Goal: Transaction & Acquisition: Book appointment/travel/reservation

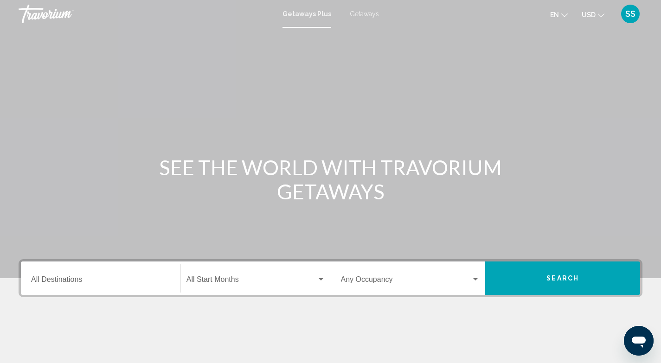
click at [368, 13] on span "Getaways" at bounding box center [364, 13] width 29 height 7
click at [64, 281] on input "Destination All Destinations" at bounding box center [100, 281] width 139 height 8
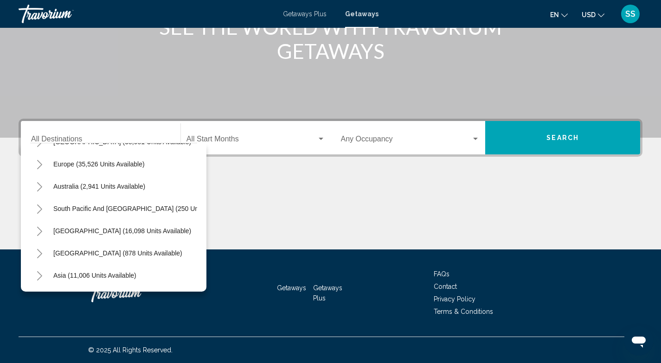
scroll to position [120, 0]
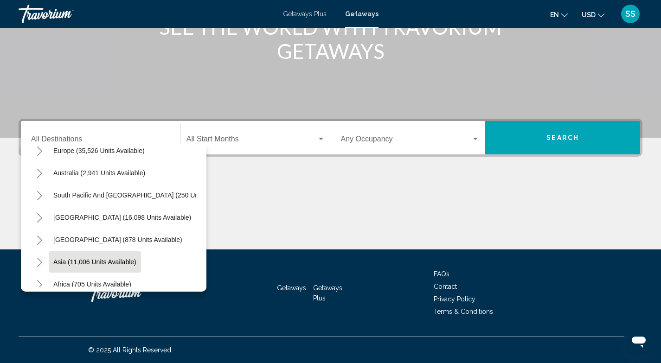
click at [109, 260] on span "Asia (11,006 units available)" at bounding box center [94, 261] width 83 height 7
type input "**********"
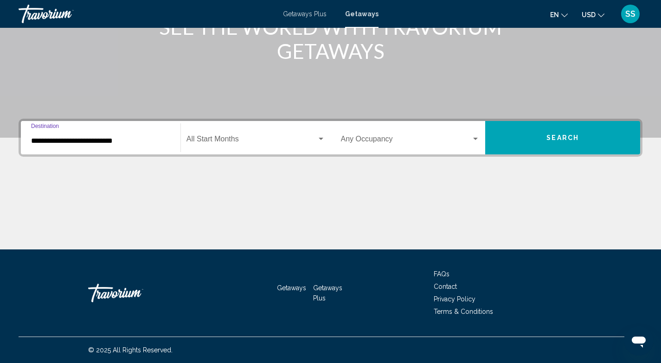
click at [247, 138] on span "Search widget" at bounding box center [251, 141] width 130 height 8
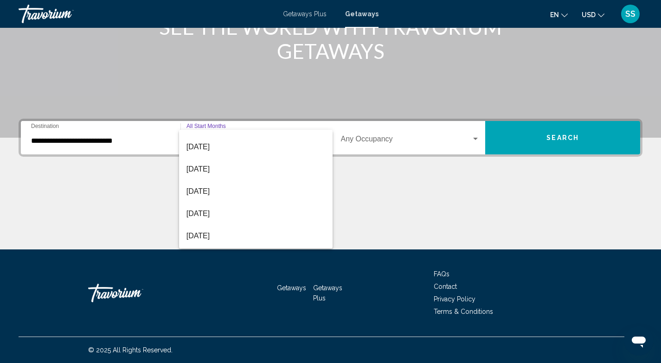
scroll to position [104, 0]
click at [256, 152] on span "[DATE]" at bounding box center [255, 148] width 139 height 22
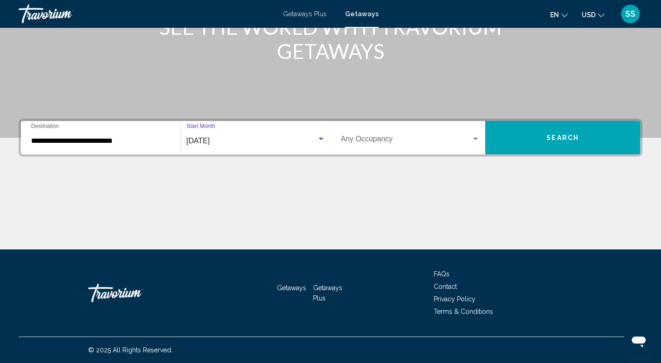
click at [443, 134] on div "Occupancy Any Occupancy" at bounding box center [410, 137] width 139 height 29
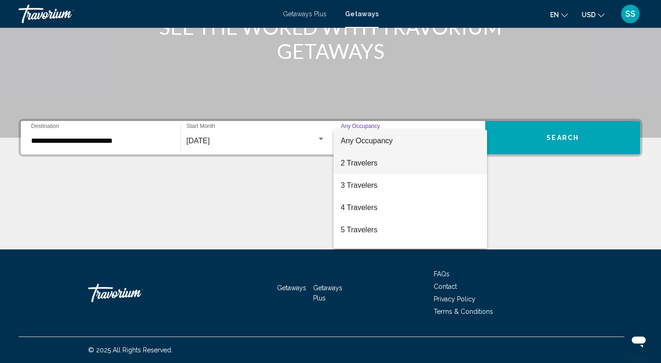
click at [421, 160] on span "2 Travelers" at bounding box center [410, 163] width 139 height 22
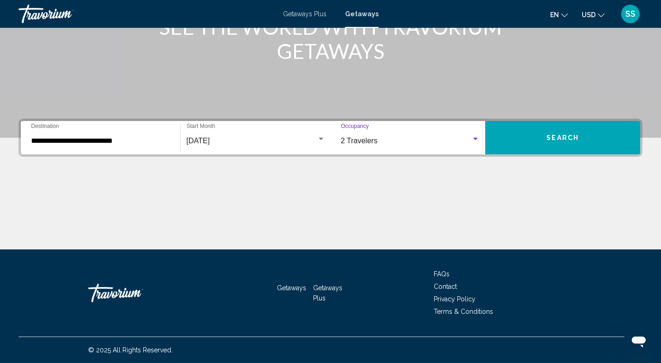
click at [563, 136] on span "Search" at bounding box center [562, 137] width 32 height 7
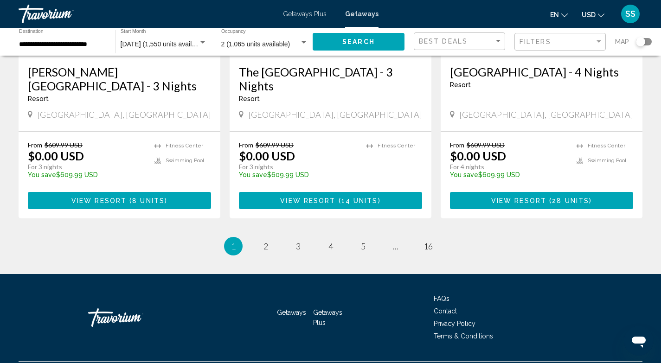
scroll to position [1187, 0]
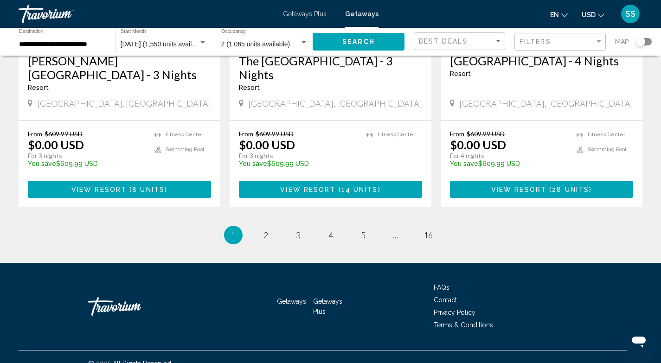
click at [647, 43] on div "Search widget" at bounding box center [644, 41] width 16 height 7
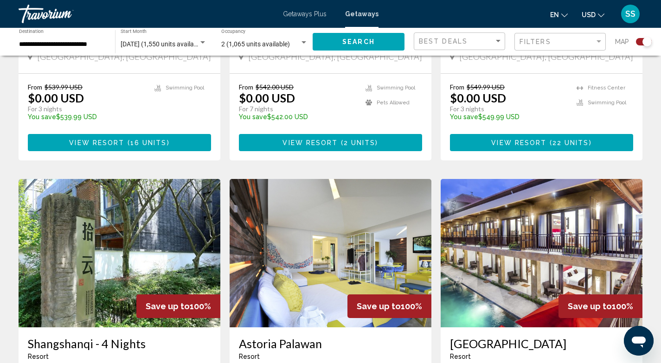
scroll to position [204, 0]
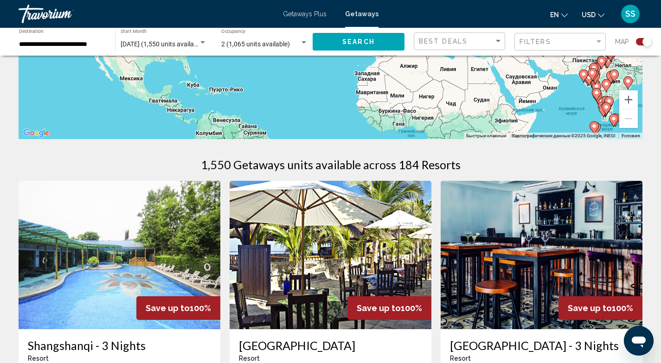
drag, startPoint x: 408, startPoint y: 95, endPoint x: 400, endPoint y: 156, distance: 62.2
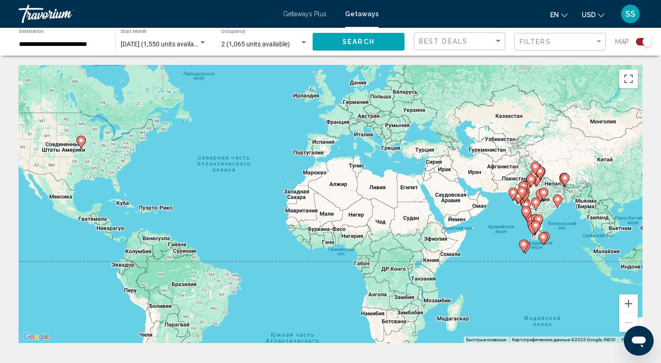
drag, startPoint x: 476, startPoint y: 225, endPoint x: 406, endPoint y: 138, distance: 111.8
click at [406, 138] on div "Чтобы активировать перетаскивание с помощью клавиатуры, нажмите Alt + Ввод. Пос…" at bounding box center [331, 204] width 624 height 278
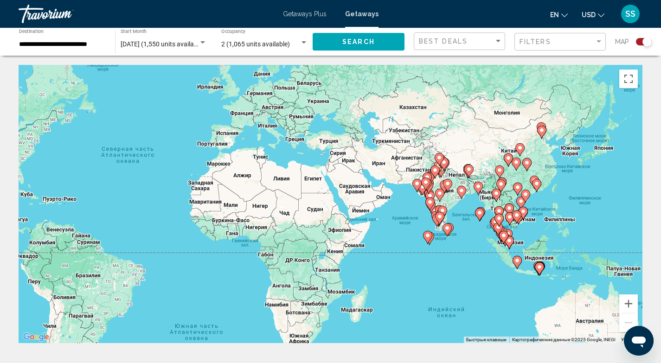
drag, startPoint x: 514, startPoint y: 270, endPoint x: 415, endPoint y: 261, distance: 98.6
click at [415, 261] on div "Чтобы активировать перетаскивание с помощью клавиатуры, нажмите Alt + Ввод. Пос…" at bounding box center [331, 204] width 624 height 278
click at [629, 303] on button "Увеличить" at bounding box center [628, 303] width 19 height 19
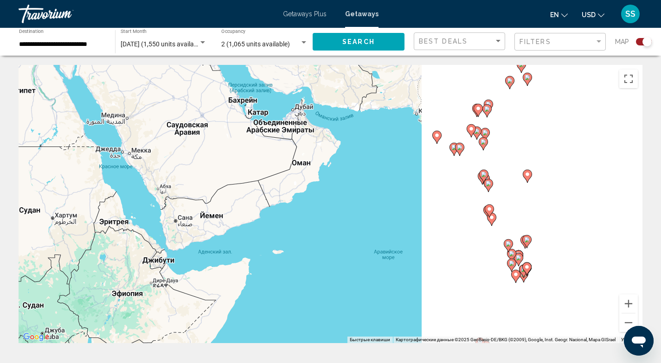
drag, startPoint x: 513, startPoint y: 207, endPoint x: 221, endPoint y: 200, distance: 292.2
click at [221, 200] on div "Чтобы активировать перетаскивание с помощью клавиатуры, нажмите Alt + Ввод. Пос…" at bounding box center [331, 204] width 624 height 278
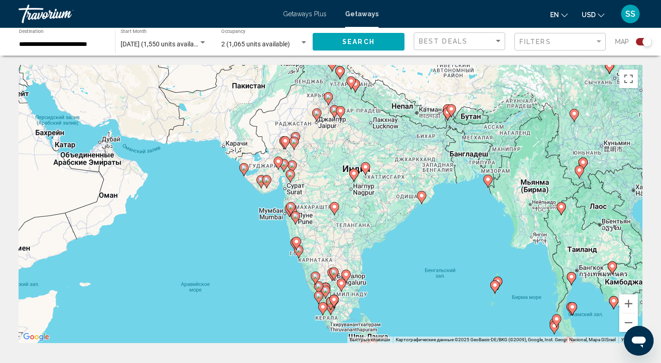
drag, startPoint x: 369, startPoint y: 178, endPoint x: 235, endPoint y: 199, distance: 136.1
click at [235, 199] on div "Чтобы активировать перетаскивание с помощью клавиатуры, нажмите Alt + Ввод. Пос…" at bounding box center [331, 204] width 624 height 278
click at [91, 41] on input "**********" at bounding box center [62, 44] width 87 height 7
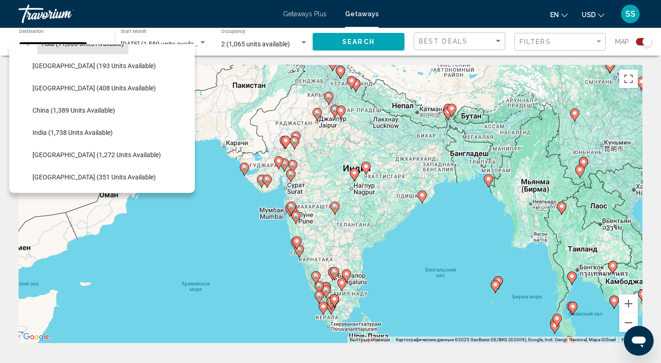
scroll to position [120, 0]
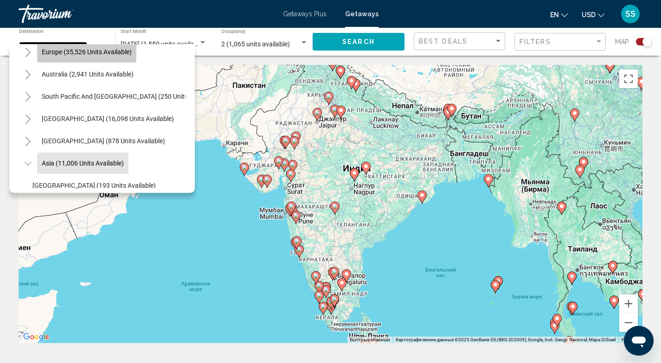
click at [75, 50] on span "Europe (35,526 units available)" at bounding box center [87, 51] width 90 height 7
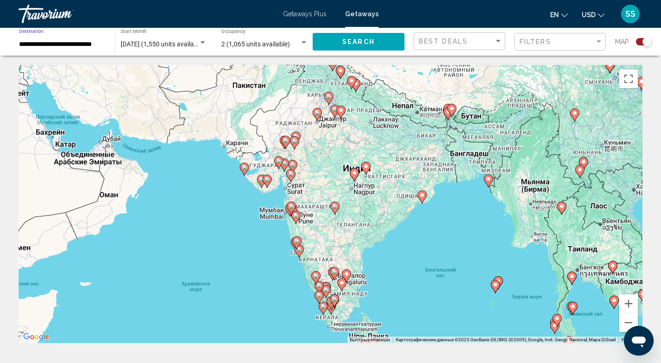
click at [370, 45] on span "Search" at bounding box center [358, 41] width 32 height 7
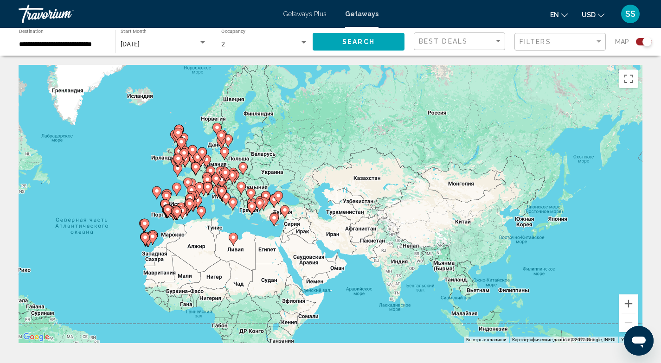
drag, startPoint x: 152, startPoint y: 112, endPoint x: 214, endPoint y: 179, distance: 91.5
click at [214, 179] on image "Main content" at bounding box center [216, 179] width 6 height 6
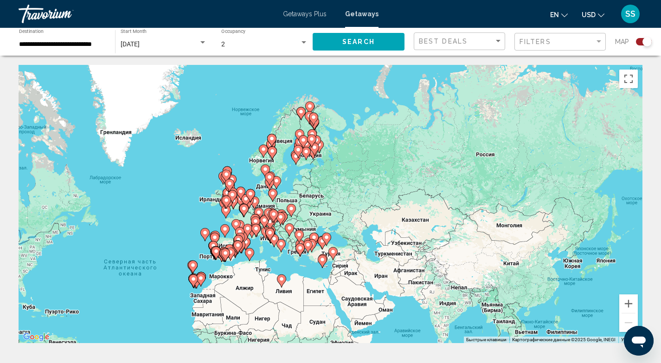
drag, startPoint x: 301, startPoint y: 171, endPoint x: 349, endPoint y: 214, distance: 64.7
click at [349, 214] on div "Чтобы активировать перетаскивание с помощью клавиатуры, нажмите Alt + Ввод. Пос…" at bounding box center [331, 204] width 624 height 278
click at [631, 299] on button "Увеличить" at bounding box center [628, 303] width 19 height 19
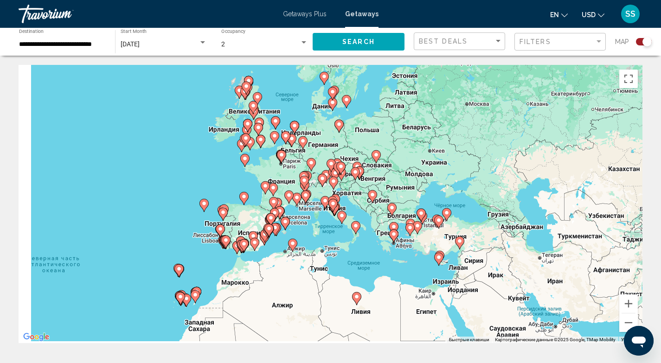
drag, startPoint x: 259, startPoint y: 208, endPoint x: 384, endPoint y: 141, distance: 141.9
click at [384, 141] on div "Чтобы активировать перетаскивание с помощью клавиатуры, нажмите Alt + Ввод. Пос…" at bounding box center [331, 204] width 624 height 278
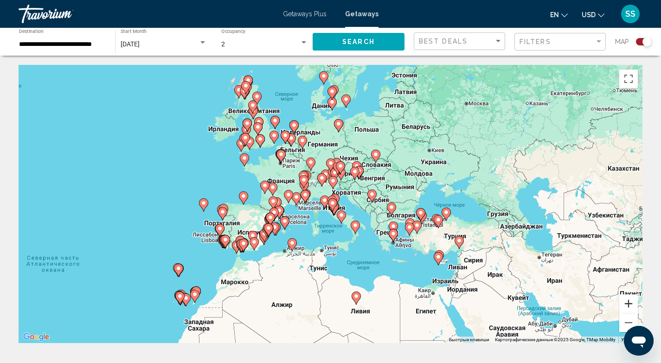
click at [630, 303] on button "Увеличить" at bounding box center [628, 303] width 19 height 19
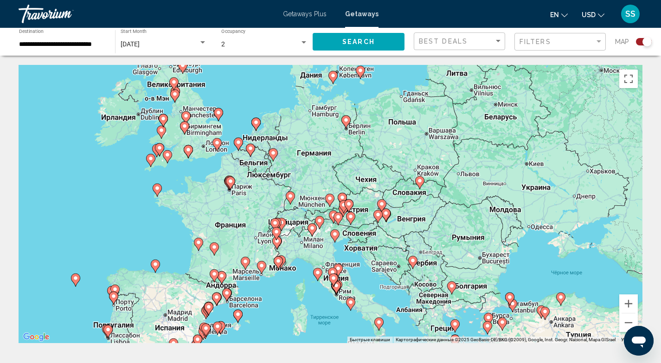
drag, startPoint x: 276, startPoint y: 122, endPoint x: 274, endPoint y: 191, distance: 68.2
click at [274, 191] on div "Чтобы активировать перетаскивание с помощью клавиатуры, нажмите Alt + Ввод. Пос…" at bounding box center [331, 204] width 624 height 278
click at [344, 124] on icon "Main content" at bounding box center [345, 122] width 8 height 12
type input "**********"
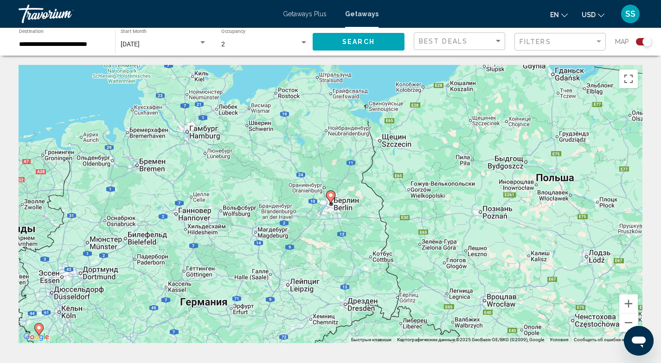
click at [332, 195] on image "Main content" at bounding box center [331, 195] width 6 height 6
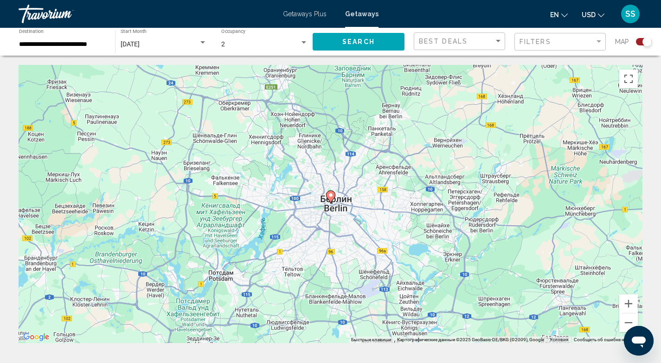
click at [332, 195] on image "Main content" at bounding box center [331, 195] width 6 height 6
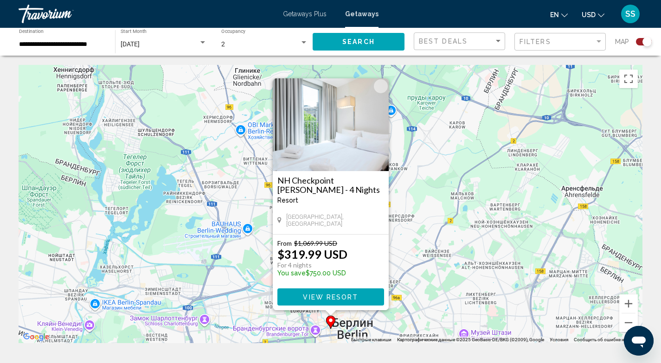
click at [177, 228] on div "Чтобы активировать перетаскивание с помощью клавиатуры, нажмите Alt + Ввод. Пос…" at bounding box center [331, 204] width 624 height 278
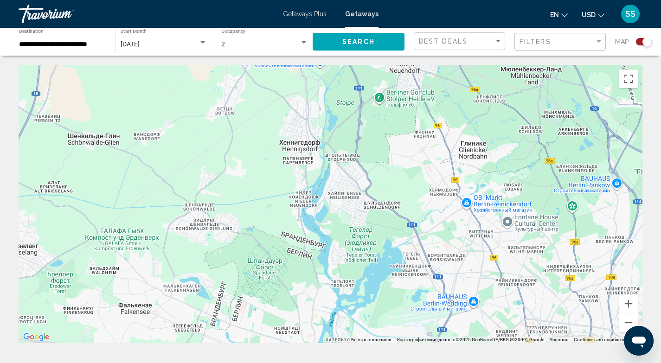
drag, startPoint x: 156, startPoint y: 222, endPoint x: 386, endPoint y: 294, distance: 241.2
click at [386, 294] on div "Чтобы активировать перетаскивание с помощью клавиатуры, нажмите Alt + Ввод. Пос…" at bounding box center [331, 204] width 624 height 278
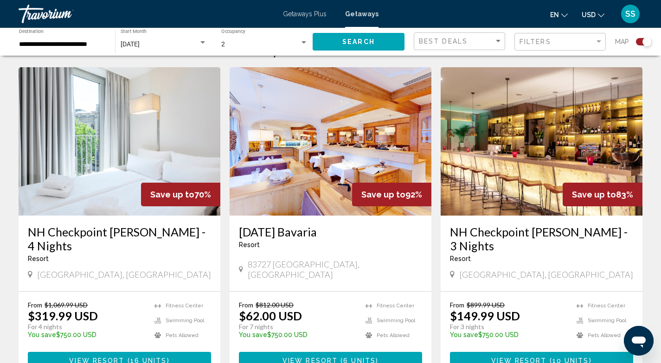
click at [332, 357] on span "View Resort" at bounding box center [309, 360] width 55 height 7
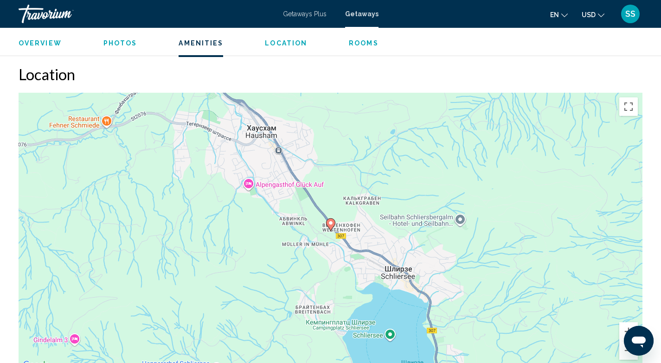
scroll to position [837, 0]
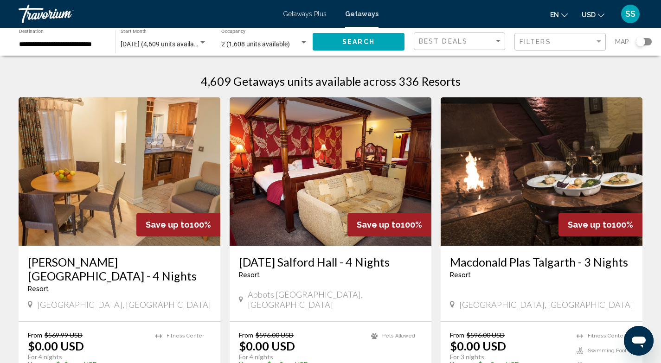
click at [42, 1] on mat-toolbar "Getaways Plus Getaways en English Español Français Italiano Português русский U…" at bounding box center [330, 14] width 661 height 28
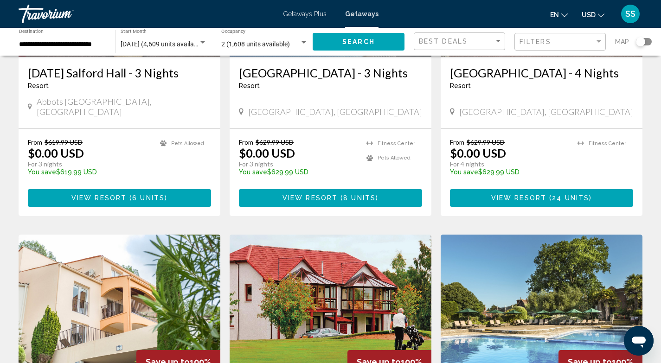
scroll to position [519, 0]
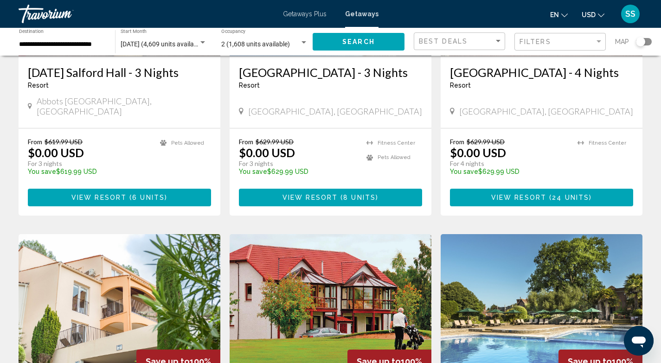
click at [91, 41] on input "**********" at bounding box center [62, 44] width 87 height 7
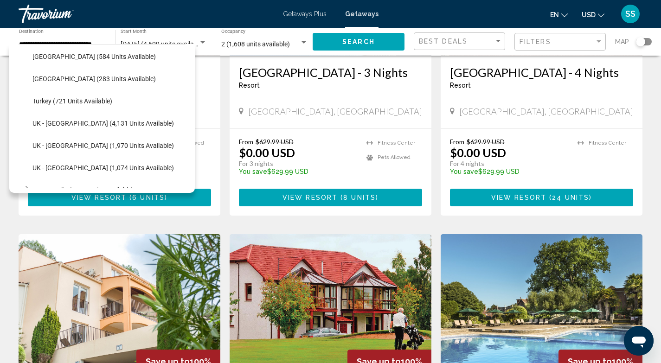
scroll to position [657, 0]
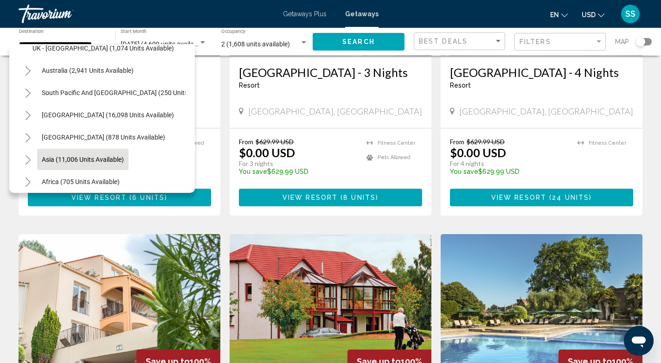
click at [116, 161] on span "Asia (11,006 units available)" at bounding box center [83, 159] width 82 height 7
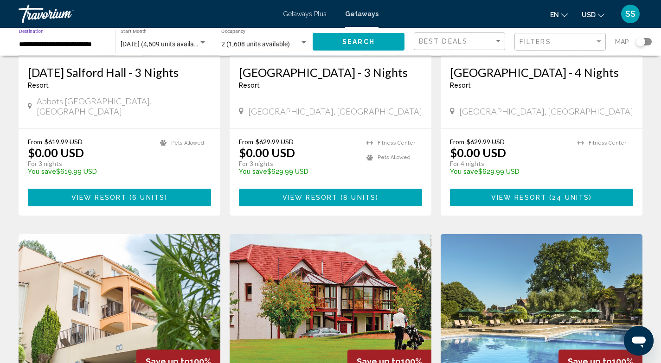
type input "**********"
click at [341, 37] on button "Search" at bounding box center [358, 41] width 92 height 17
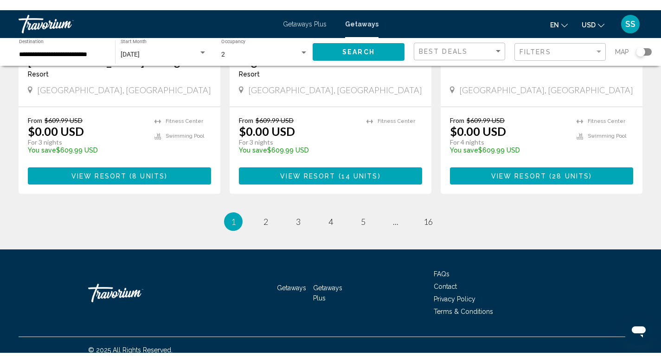
scroll to position [1190, 0]
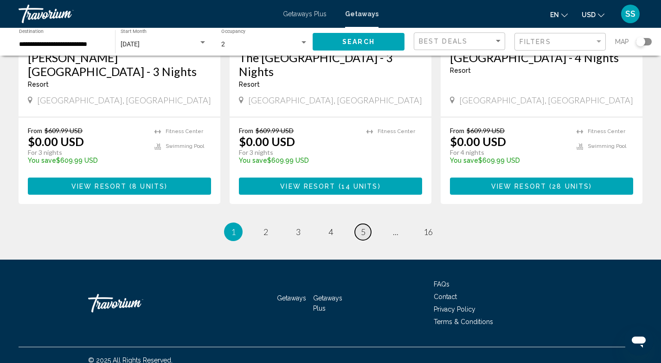
click at [361, 227] on span "5" at bounding box center [363, 232] width 5 height 10
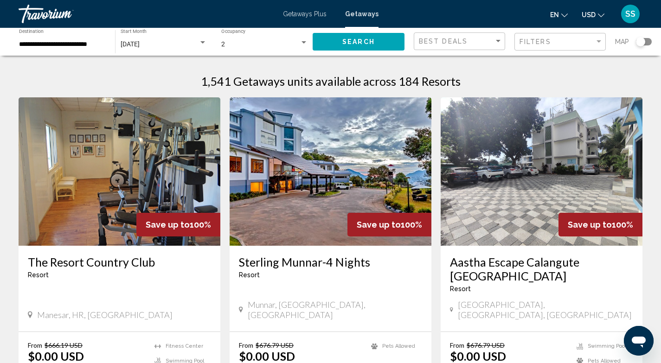
click at [241, 46] on div "2" at bounding box center [260, 44] width 78 height 7
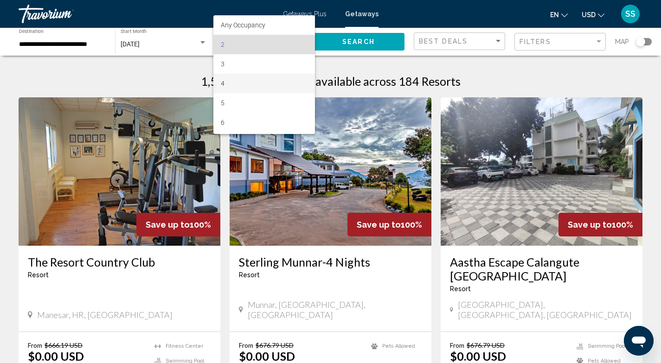
click at [243, 83] on span "4" at bounding box center [264, 83] width 87 height 19
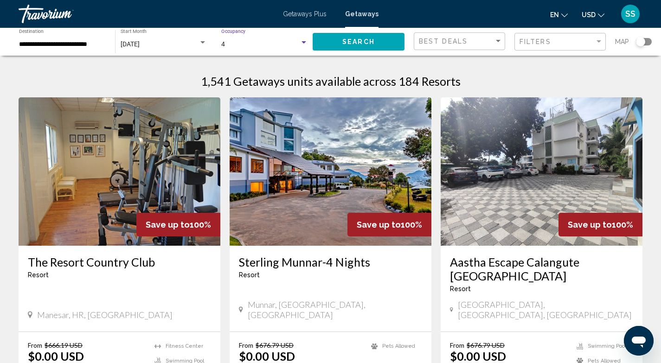
click at [369, 39] on span "Search" at bounding box center [358, 41] width 32 height 7
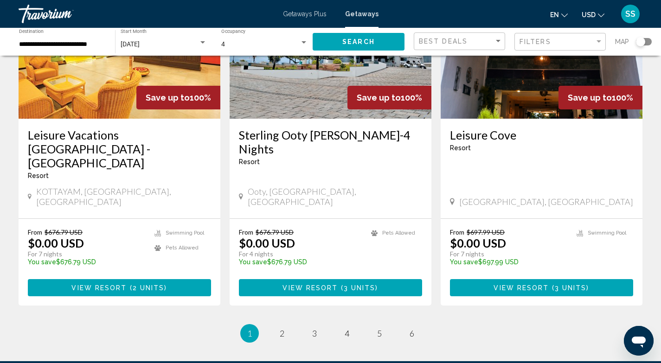
scroll to position [1190, 0]
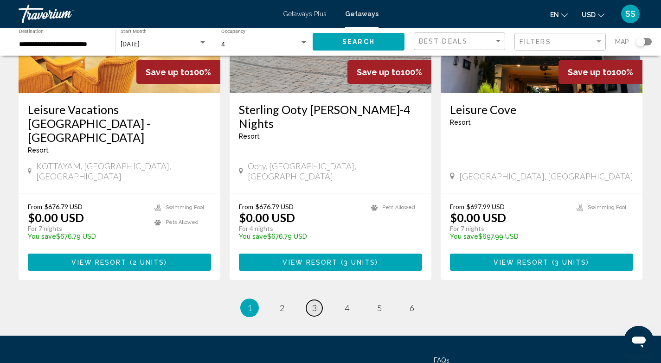
click at [312, 303] on span "3" at bounding box center [314, 308] width 5 height 10
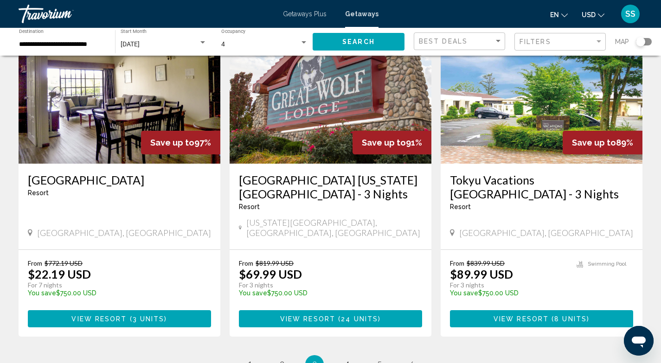
scroll to position [1070, 0]
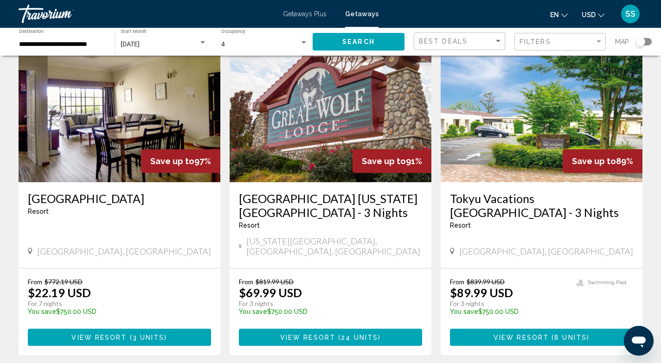
click at [118, 82] on img "Main content" at bounding box center [120, 108] width 202 height 148
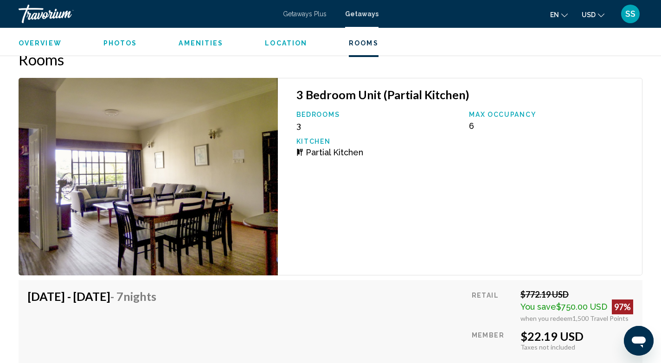
scroll to position [1521, 0]
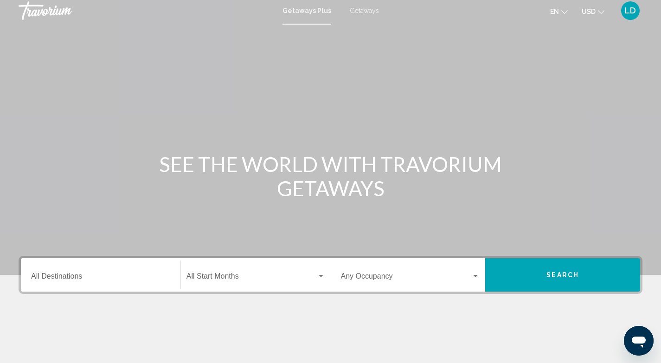
scroll to position [4, 0]
click at [361, 11] on span "Getaways" at bounding box center [364, 9] width 29 height 7
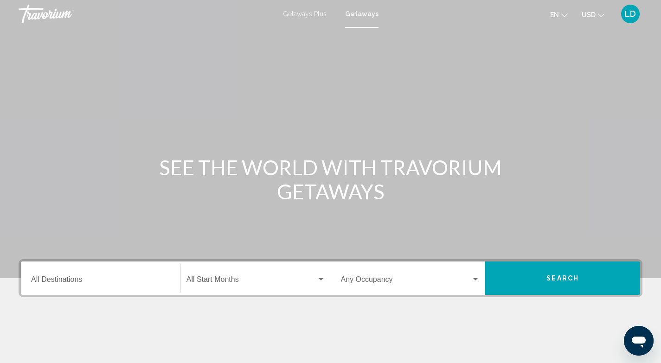
click at [144, 282] on input "Destination All Destinations" at bounding box center [100, 281] width 139 height 8
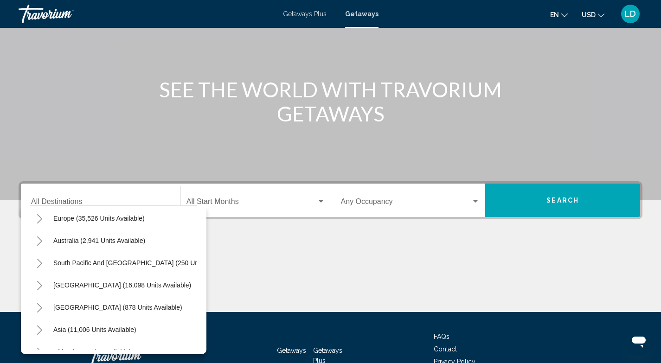
scroll to position [157, 0]
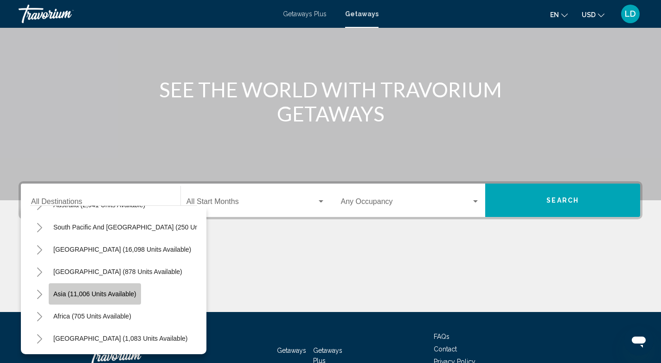
click at [109, 290] on span "Asia (11,006 units available)" at bounding box center [94, 293] width 83 height 7
type input "**********"
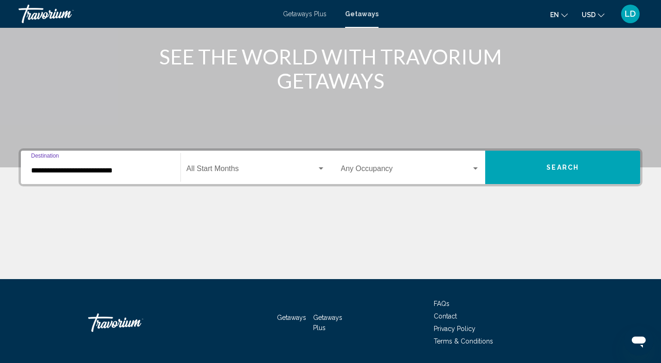
scroll to position [140, 0]
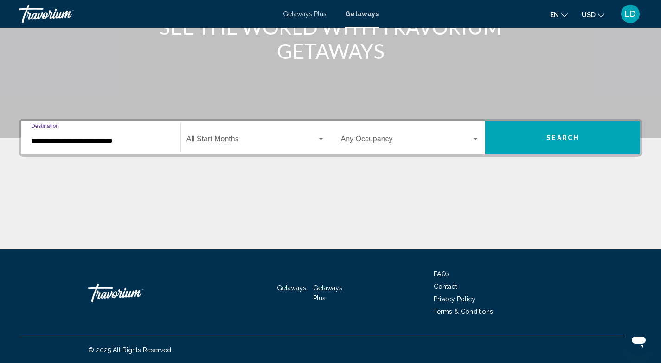
click at [280, 147] on div "Start Month All Start Months" at bounding box center [255, 137] width 139 height 29
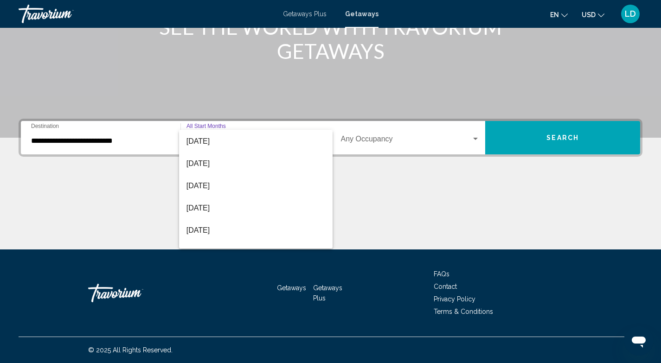
scroll to position [77, 0]
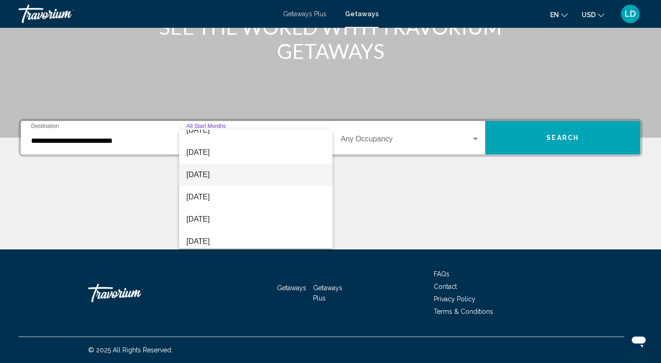
click at [246, 175] on span "[DATE]" at bounding box center [255, 175] width 139 height 22
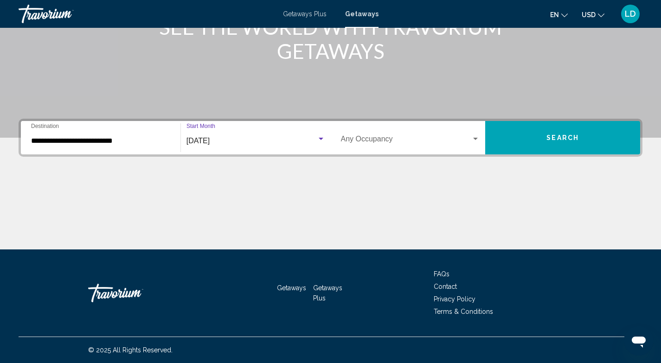
click at [455, 135] on div "Occupancy Any Occupancy" at bounding box center [410, 137] width 139 height 29
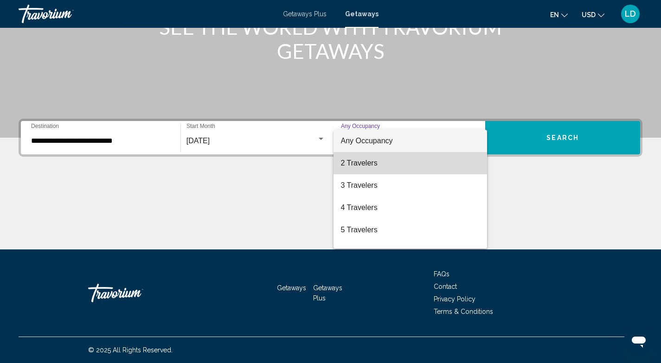
click at [419, 158] on span "2 Travelers" at bounding box center [410, 163] width 139 height 22
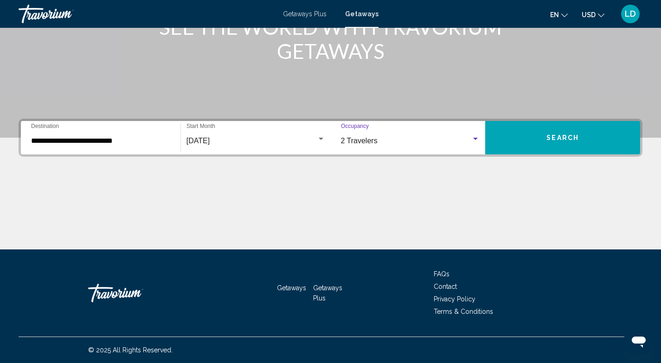
click at [599, 135] on button "Search" at bounding box center [562, 137] width 155 height 33
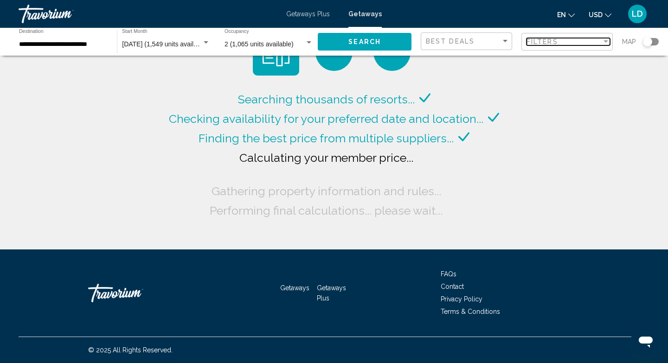
click at [561, 43] on div "Filters" at bounding box center [563, 41] width 75 height 7
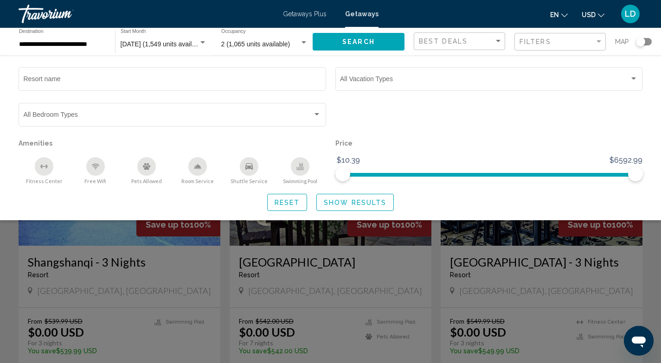
click at [360, 206] on span "Show Results" at bounding box center [355, 202] width 63 height 7
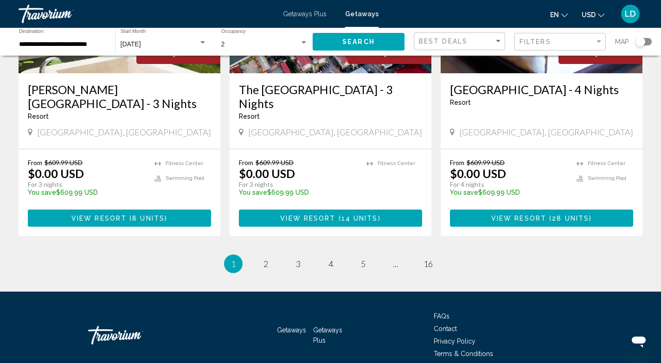
scroll to position [1160, 0]
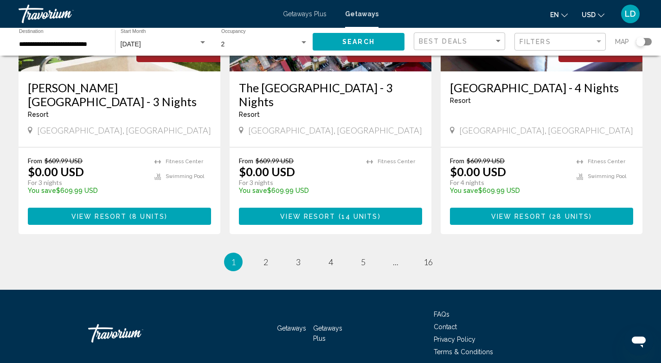
click at [648, 44] on div "Search widget" at bounding box center [644, 41] width 16 height 7
click at [626, 40] on span "Map" at bounding box center [622, 41] width 14 height 13
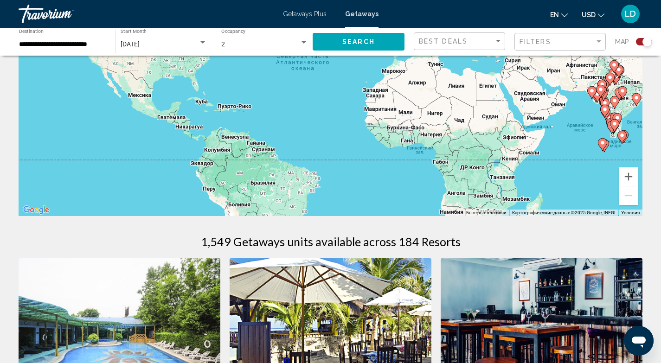
scroll to position [0, 0]
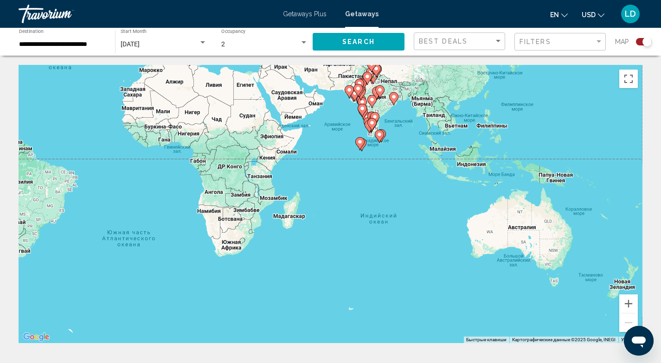
drag, startPoint x: 483, startPoint y: 263, endPoint x: 504, endPoint y: 216, distance: 51.7
click at [245, 138] on div "Чтобы активировать перетаскивание с помощью клавиатуры, нажмите Alt + Ввод. Пос…" at bounding box center [331, 204] width 624 height 278
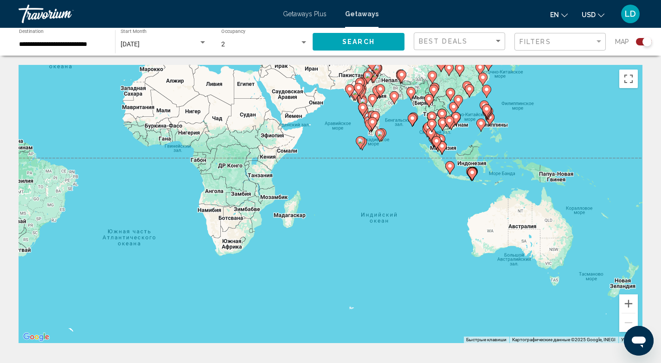
click at [428, 128] on gmp-advanced-marker "Main content" at bounding box center [431, 126] width 9 height 14
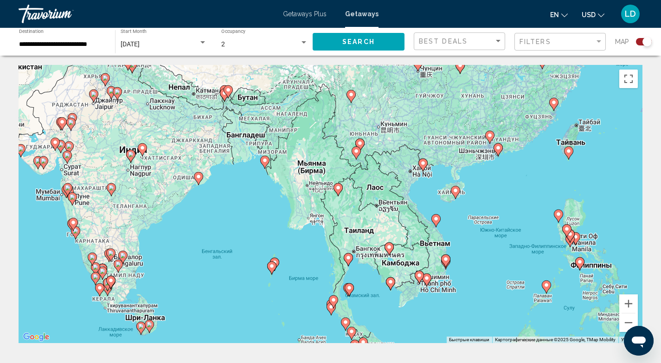
drag, startPoint x: 428, startPoint y: 128, endPoint x: 446, endPoint y: 223, distance: 96.3
click at [446, 223] on div "Чтобы активировать перетаскивание с помощью клавиатуры, нажмите Alt + Ввод. Пос…" at bounding box center [331, 204] width 624 height 278
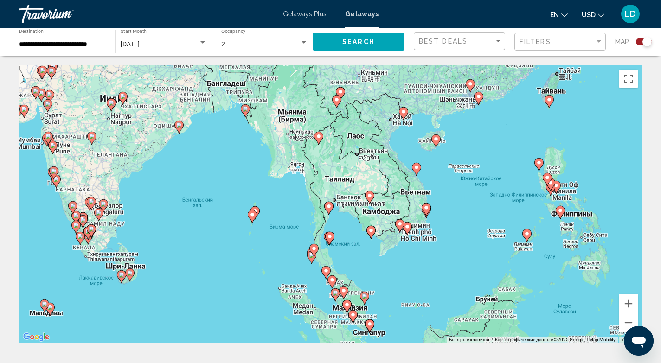
drag, startPoint x: 390, startPoint y: 207, endPoint x: 372, endPoint y: 154, distance: 56.0
click at [372, 154] on div "Чтобы активировать перетаскивание с помощью клавиатуры, нажмите Alt + Ввод. Пос…" at bounding box center [331, 204] width 624 height 278
click at [439, 139] on icon "Main content" at bounding box center [435, 141] width 8 height 12
type input "**********"
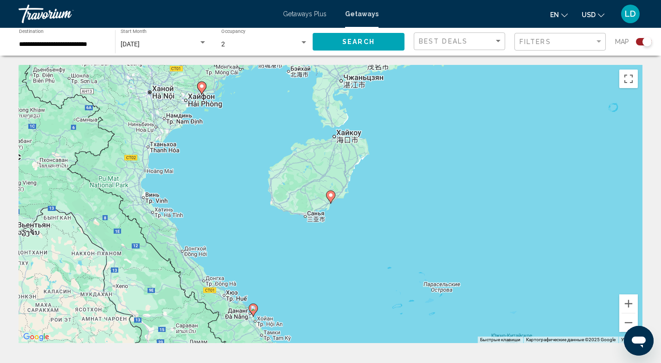
click at [329, 196] on image "Main content" at bounding box center [331, 195] width 6 height 6
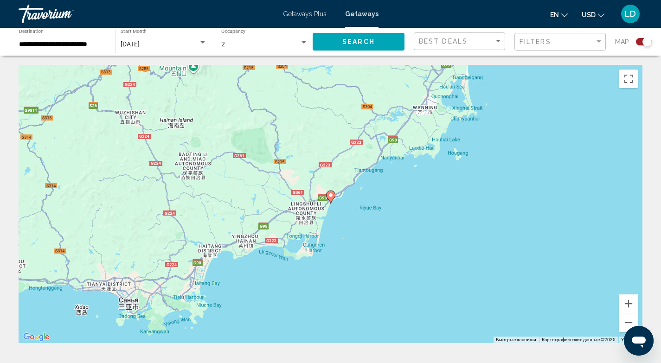
click at [329, 196] on image "Main content" at bounding box center [331, 195] width 6 height 6
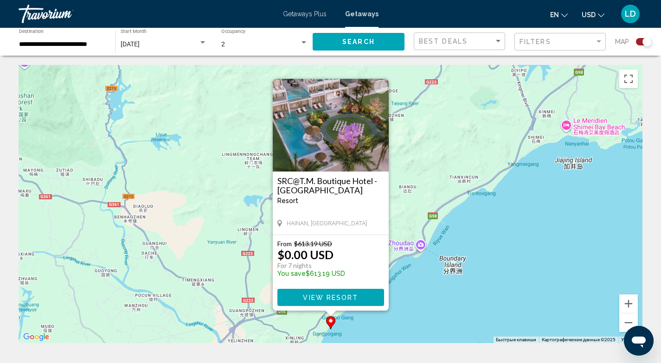
click at [293, 296] on button "View Resort" at bounding box center [330, 297] width 107 height 17
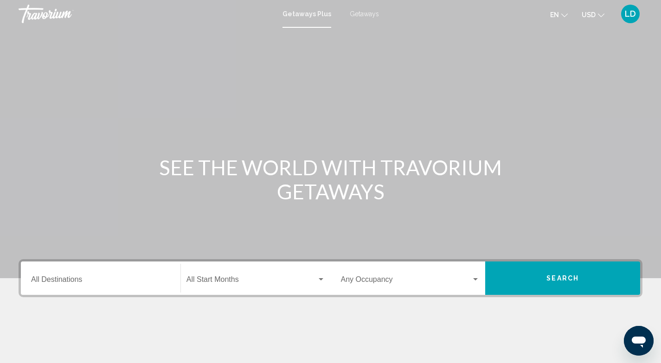
click at [362, 16] on span "Getaways" at bounding box center [364, 13] width 29 height 7
click at [73, 278] on input "Destination All Destinations" at bounding box center [100, 281] width 139 height 8
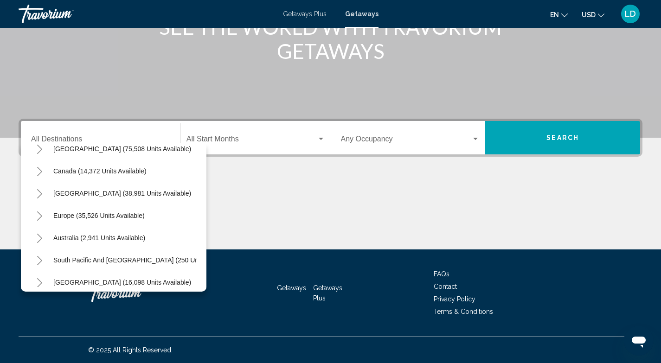
scroll to position [56, 0]
click at [124, 214] on span "Europe (35,526 units available)" at bounding box center [98, 214] width 91 height 7
type input "**********"
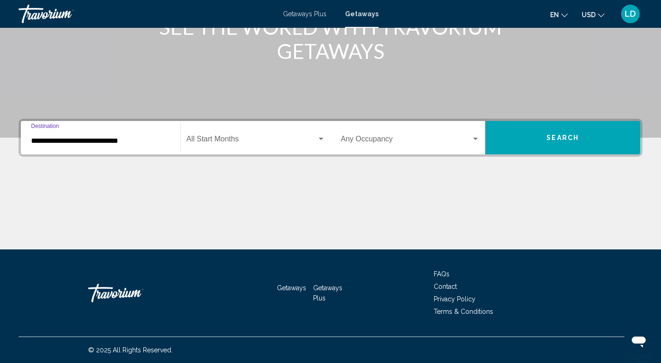
click at [263, 141] on span "Search widget" at bounding box center [251, 141] width 130 height 8
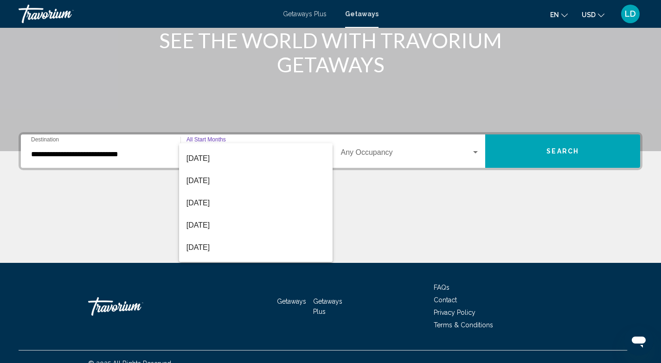
scroll to position [55, 0]
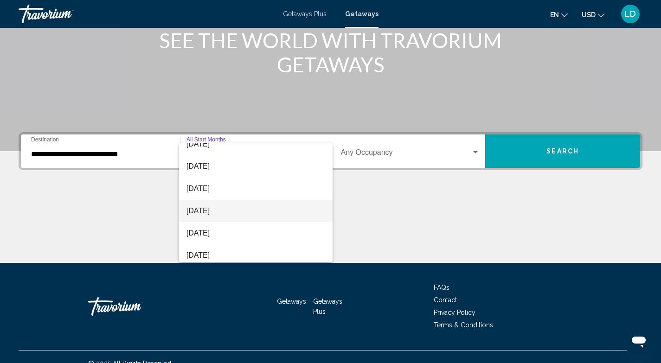
click at [279, 204] on span "[DATE]" at bounding box center [255, 211] width 139 height 22
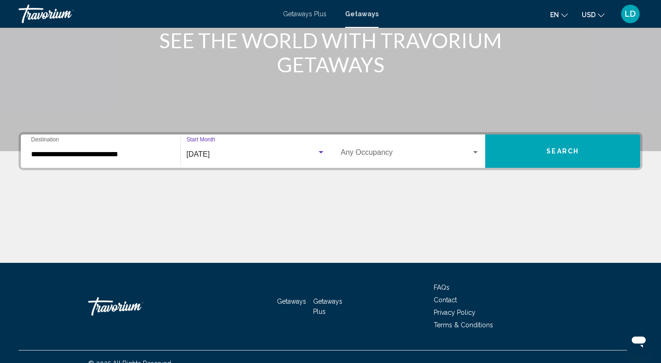
click at [409, 157] on span "Search widget" at bounding box center [406, 154] width 131 height 8
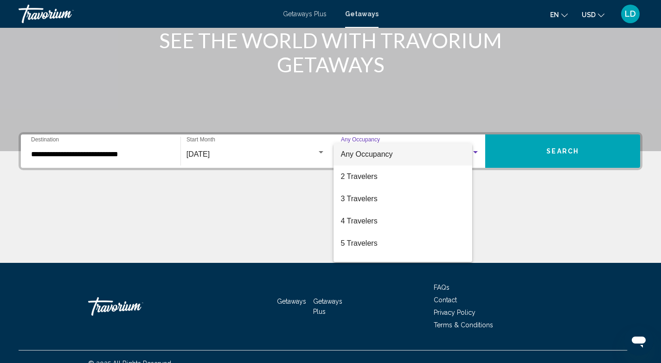
scroll to position [140, 0]
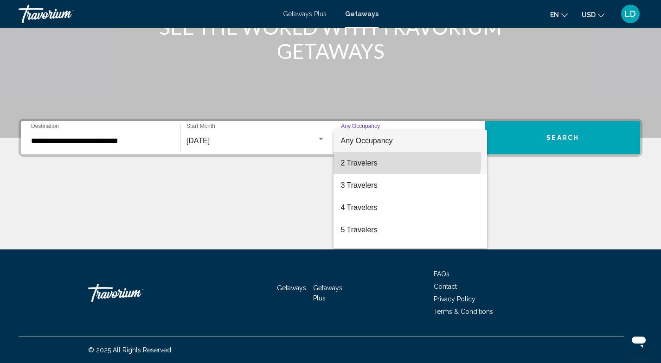
click at [398, 159] on span "2 Travelers" at bounding box center [410, 163] width 139 height 22
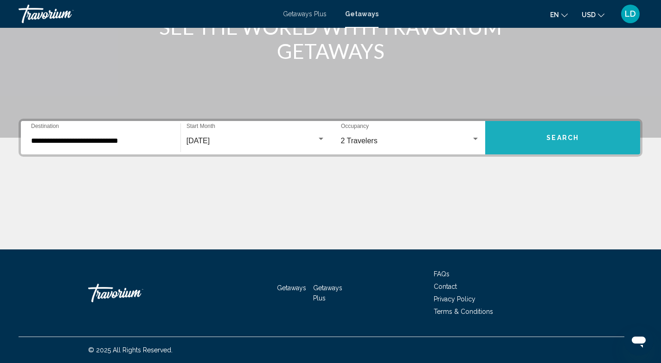
click at [542, 141] on button "Search" at bounding box center [562, 137] width 155 height 33
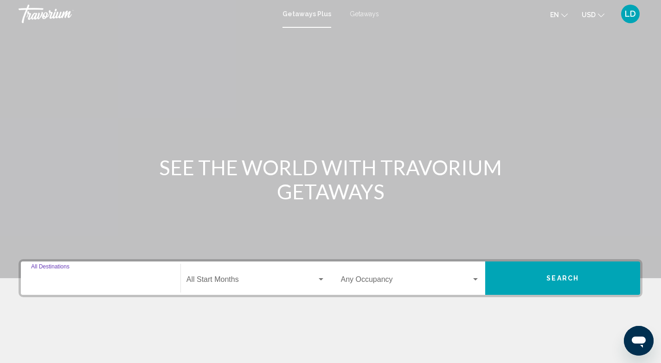
click at [80, 281] on input "Destination All Destinations" at bounding box center [100, 281] width 139 height 8
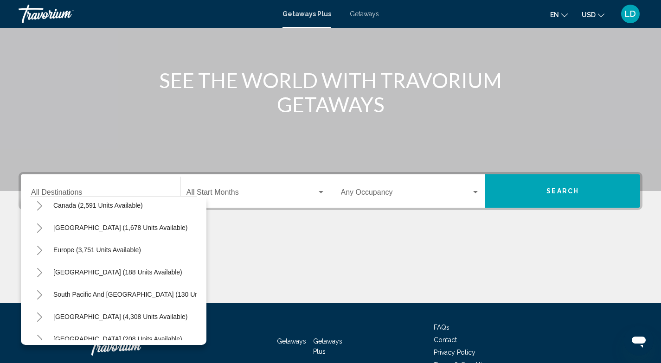
scroll to position [96, 0]
click at [146, 227] on div "Europe (3,751 units available)" at bounding box center [113, 227] width 167 height 22
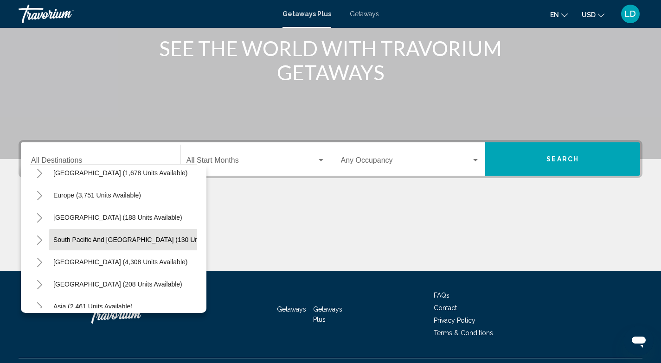
scroll to position [140, 0]
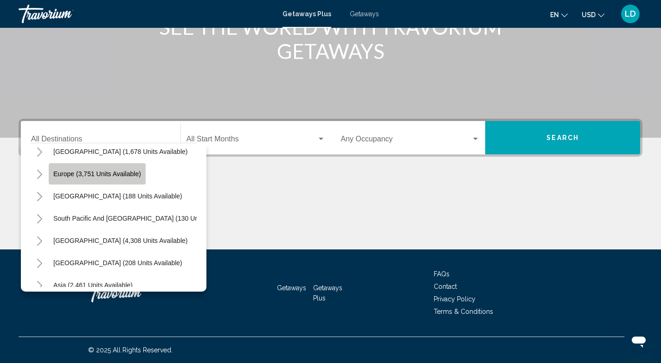
click at [102, 174] on span "Europe (3,751 units available)" at bounding box center [97, 173] width 88 height 7
type input "**********"
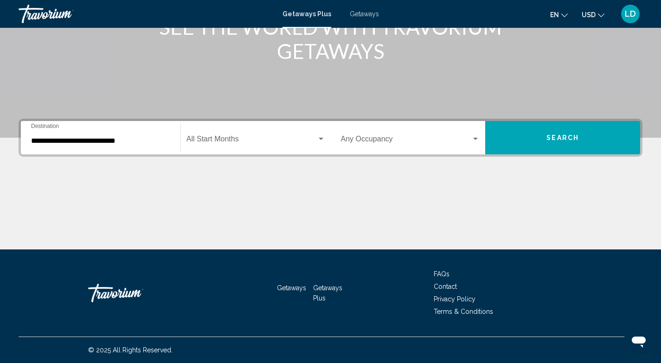
click at [246, 134] on div "Start Month All Start Months" at bounding box center [255, 137] width 139 height 29
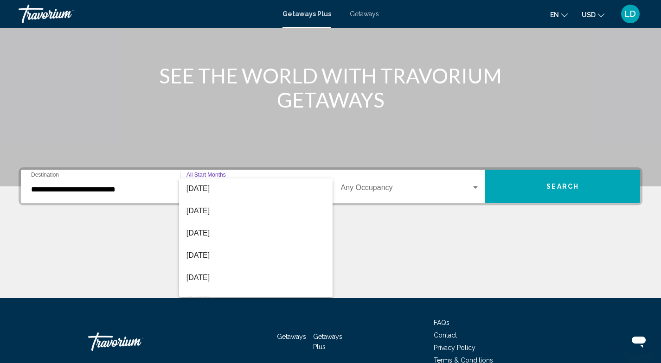
scroll to position [28, 0]
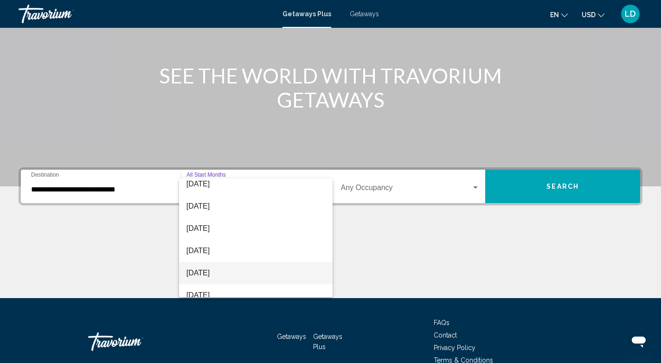
click at [234, 272] on span "[DATE]" at bounding box center [255, 273] width 139 height 22
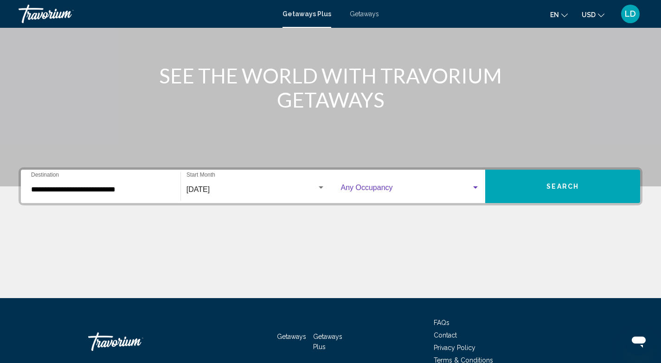
click at [398, 192] on span "Search widget" at bounding box center [406, 189] width 131 height 8
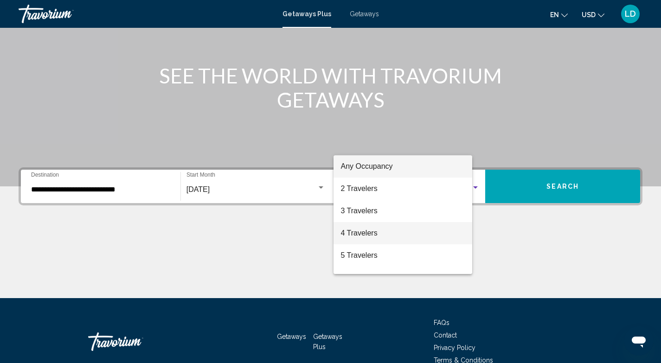
scroll to position [140, 0]
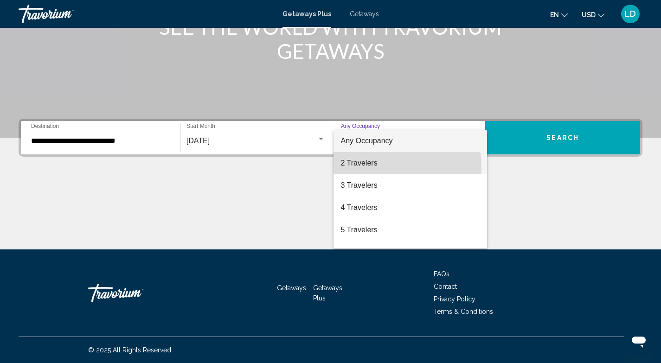
click at [382, 168] on span "2 Travelers" at bounding box center [410, 163] width 139 height 22
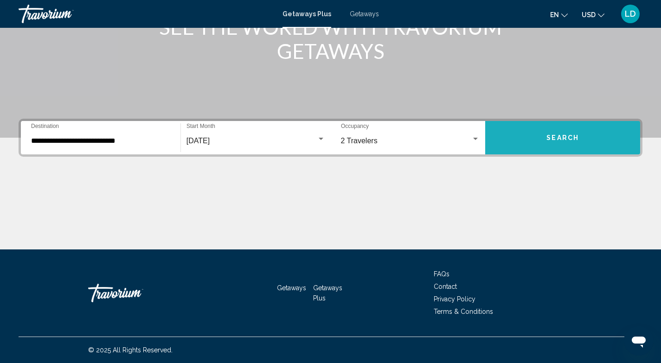
click at [561, 135] on span "Search" at bounding box center [562, 137] width 32 height 7
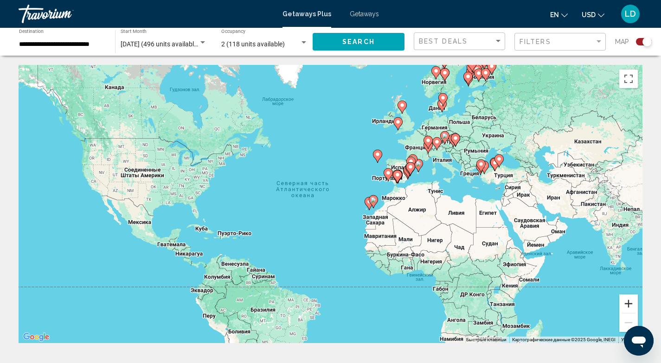
click at [633, 305] on button "Увеличить" at bounding box center [628, 303] width 19 height 19
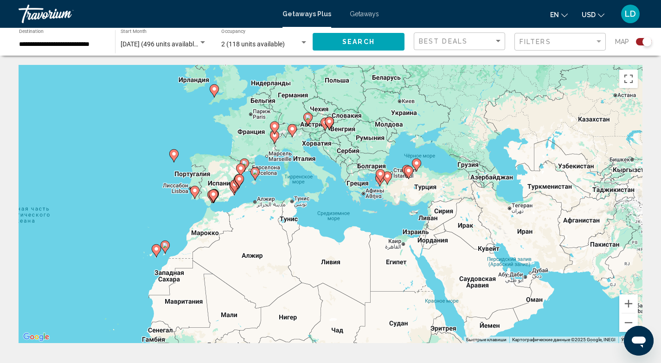
drag, startPoint x: 561, startPoint y: 204, endPoint x: 310, endPoint y: 244, distance: 254.0
click at [309, 244] on div "Чтобы активировать перетаскивание с помощью клавиатуры, нажмите Alt + Ввод. Пос…" at bounding box center [331, 204] width 624 height 278
click at [625, 302] on button "Увеличить" at bounding box center [628, 303] width 19 height 19
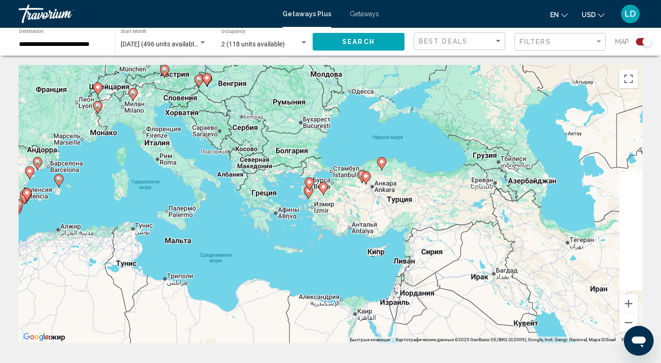
drag, startPoint x: 542, startPoint y: 196, endPoint x: 420, endPoint y: 227, distance: 125.8
click at [420, 227] on div "Чтобы активировать перетаскивание с помощью клавиатуры, нажмите Alt + Ввод. Пос…" at bounding box center [331, 204] width 624 height 278
click at [630, 302] on button "Увеличить" at bounding box center [628, 303] width 19 height 19
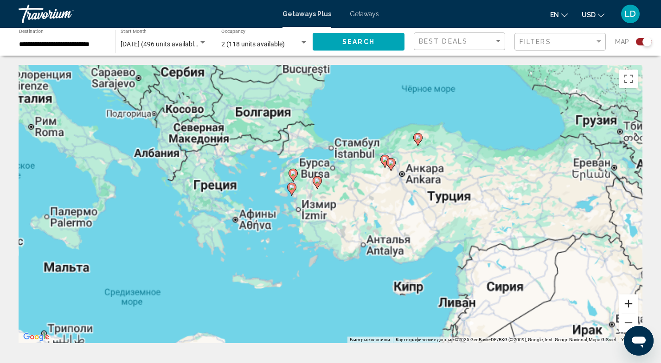
click at [630, 302] on button "Увеличить" at bounding box center [628, 303] width 19 height 19
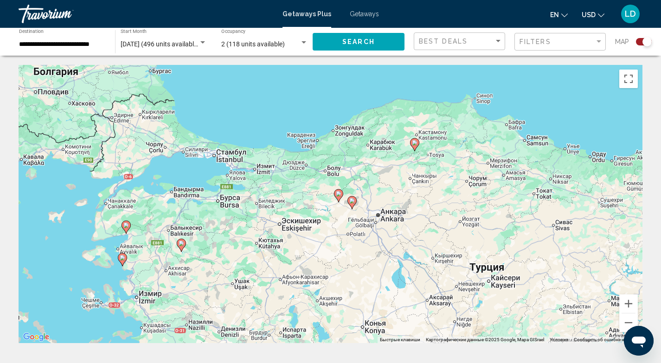
drag, startPoint x: 481, startPoint y: 177, endPoint x: 361, endPoint y: 258, distance: 144.5
click at [361, 258] on div "Чтобы активировать перетаскивание с помощью клавиатуры, нажмите Alt + Ввод. Пос…" at bounding box center [331, 204] width 624 height 278
click at [622, 323] on button "Уменьшить" at bounding box center [628, 322] width 19 height 19
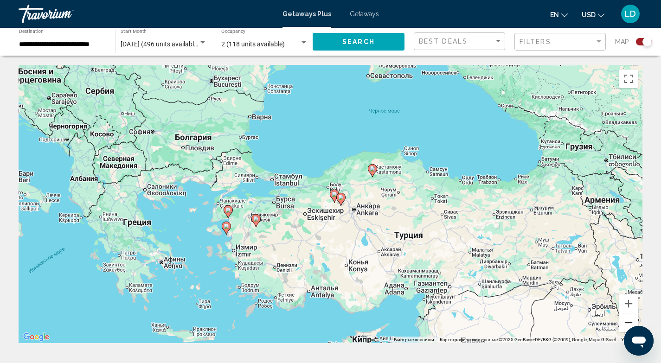
click at [622, 323] on button "Уменьшить" at bounding box center [628, 322] width 19 height 19
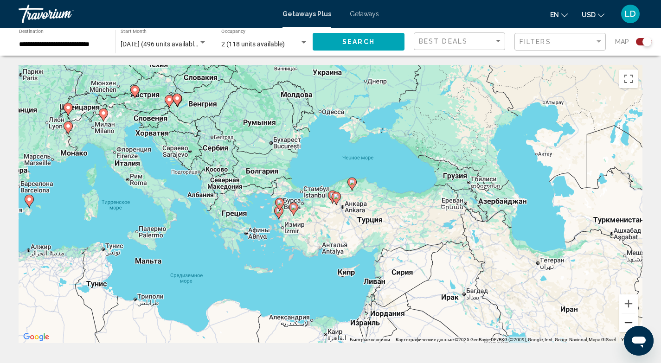
click at [622, 323] on button "Уменьшить" at bounding box center [628, 322] width 19 height 19
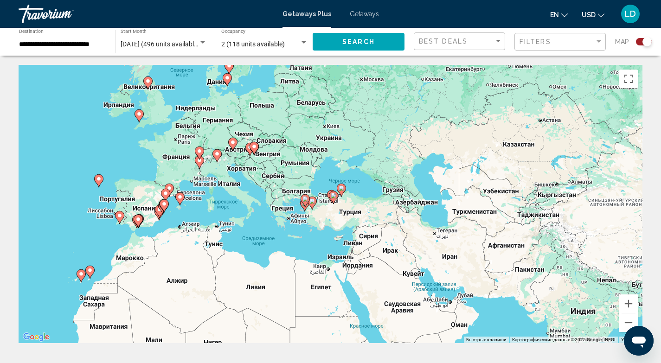
click at [38, 39] on div "**********" at bounding box center [62, 41] width 87 height 25
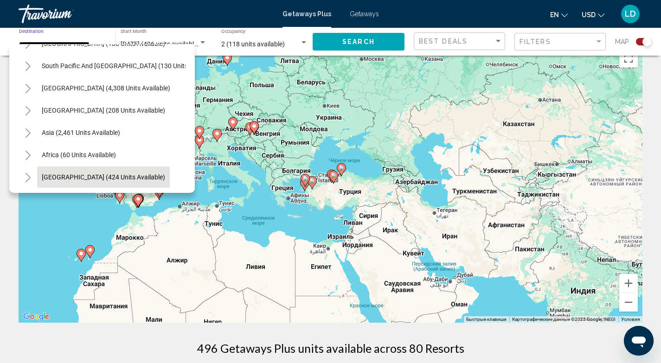
scroll to position [22, 0]
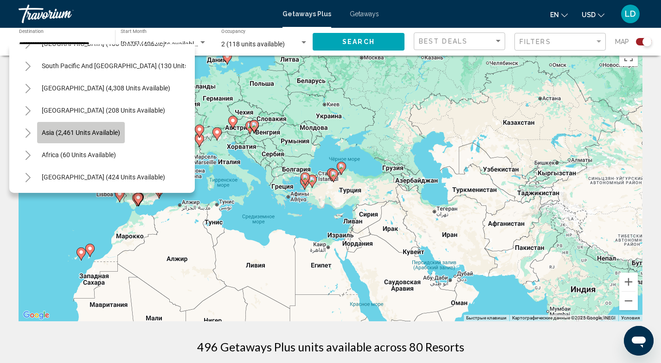
click at [82, 129] on span "Asia (2,461 units available)" at bounding box center [81, 132] width 78 height 7
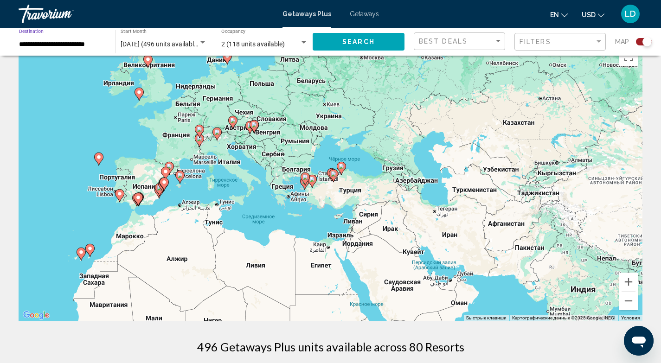
click at [354, 38] on span "Search" at bounding box center [358, 41] width 32 height 7
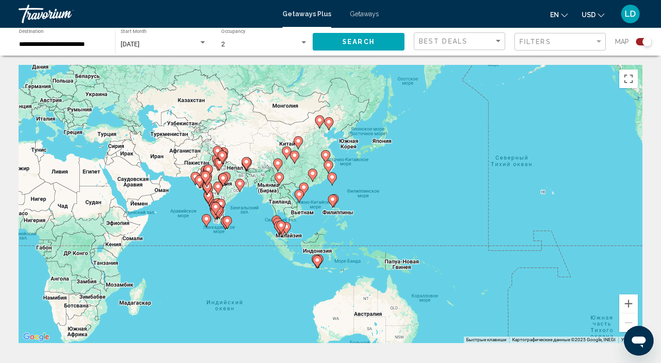
drag, startPoint x: 363, startPoint y: 207, endPoint x: 127, endPoint y: 133, distance: 247.5
click at [127, 133] on div "Чтобы активировать перетаскивание с помощью клавиатуры, нажмите Alt + Ввод. Пос…" at bounding box center [331, 204] width 624 height 278
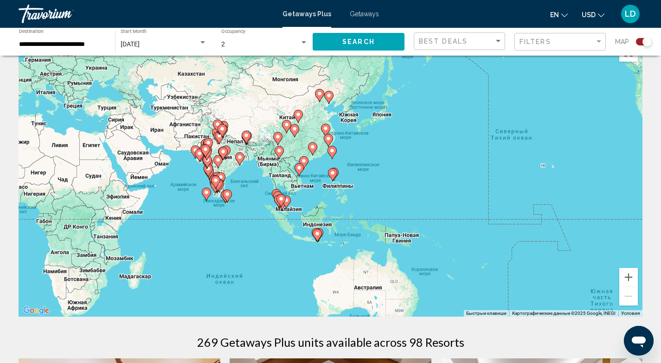
scroll to position [39, 0]
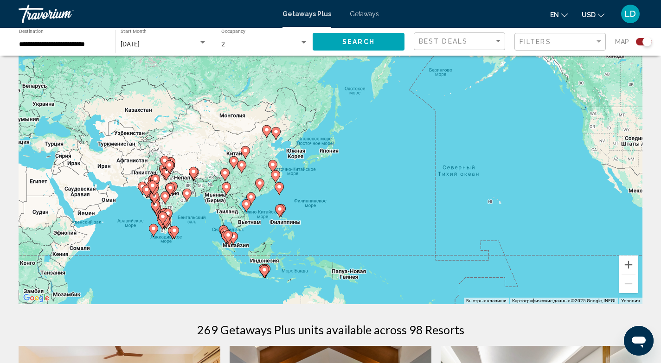
drag, startPoint x: 232, startPoint y: 104, endPoint x: 179, endPoint y: 155, distance: 73.1
click at [179, 155] on div "Чтобы активировать перетаскивание с помощью клавиатуры, нажмите Alt + Ввод. Пос…" at bounding box center [331, 165] width 624 height 278
click at [628, 263] on button "Увеличить" at bounding box center [628, 264] width 19 height 19
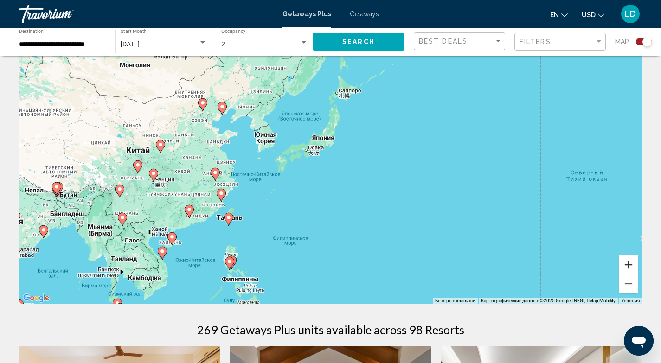
click at [628, 263] on button "Увеличить" at bounding box center [628, 264] width 19 height 19
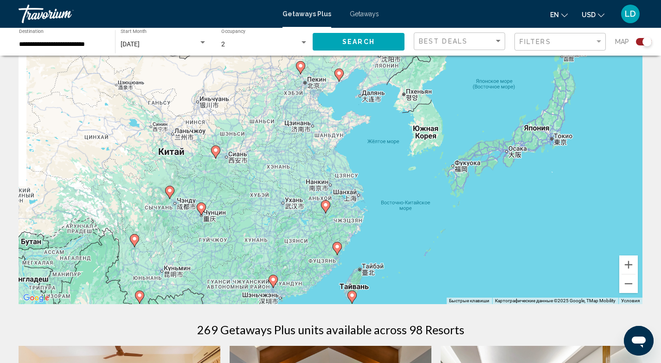
drag, startPoint x: 184, startPoint y: 147, endPoint x: 413, endPoint y: 166, distance: 229.4
click at [413, 166] on div "Чтобы активировать перетаскивание с помощью клавиатуры, нажмите Alt + Ввод. Пос…" at bounding box center [331, 165] width 624 height 278
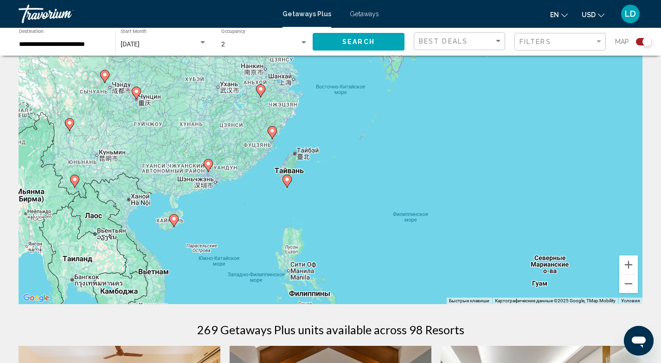
drag, startPoint x: 241, startPoint y: 213, endPoint x: 176, endPoint y: 95, distance: 134.7
click at [176, 95] on div "Чтобы активировать перетаскивание с помощью клавиатуры, нажмите Alt + Ввод. Пос…" at bounding box center [331, 165] width 624 height 278
click at [173, 218] on image "Main content" at bounding box center [174, 219] width 6 height 6
type input "**********"
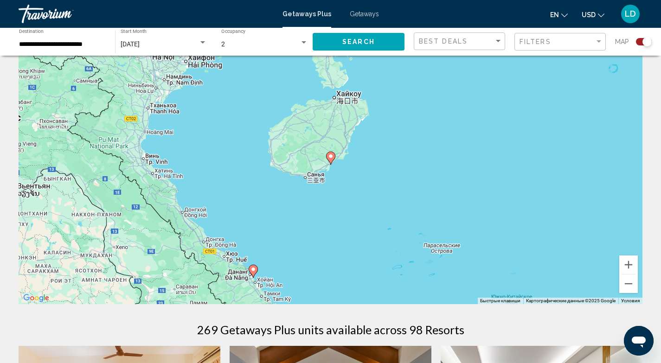
click at [329, 157] on image "Main content" at bounding box center [331, 156] width 6 height 6
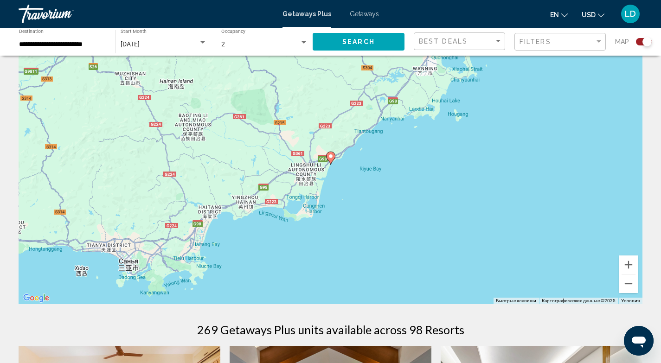
click at [329, 157] on image "Main content" at bounding box center [331, 156] width 6 height 6
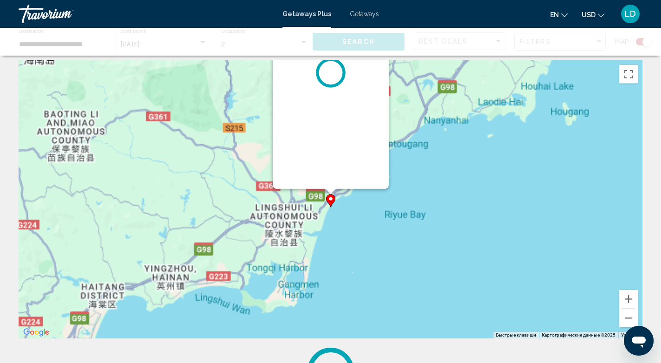
scroll to position [0, 0]
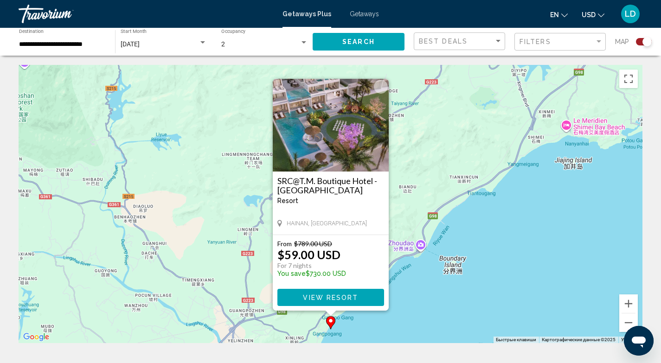
click at [348, 294] on span "View Resort" at bounding box center [330, 297] width 55 height 7
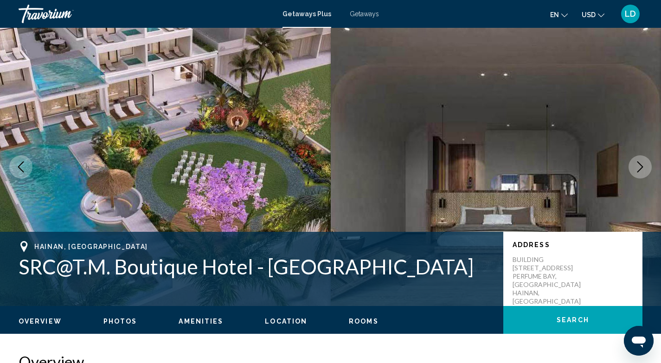
click at [642, 170] on icon "Next image" at bounding box center [639, 166] width 11 height 11
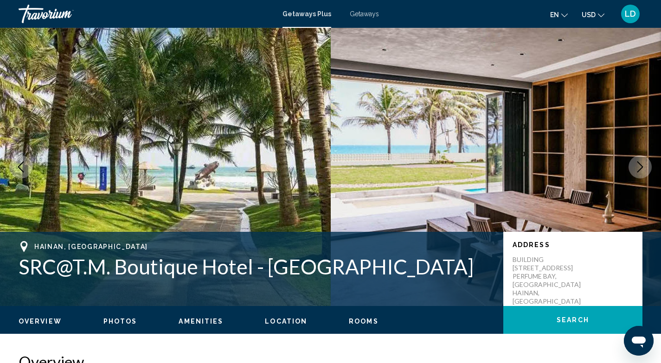
click at [642, 170] on icon "Next image" at bounding box center [639, 166] width 11 height 11
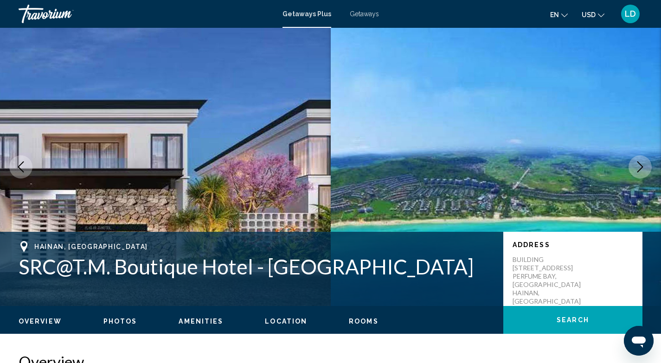
click at [642, 170] on icon "Next image" at bounding box center [639, 166] width 11 height 11
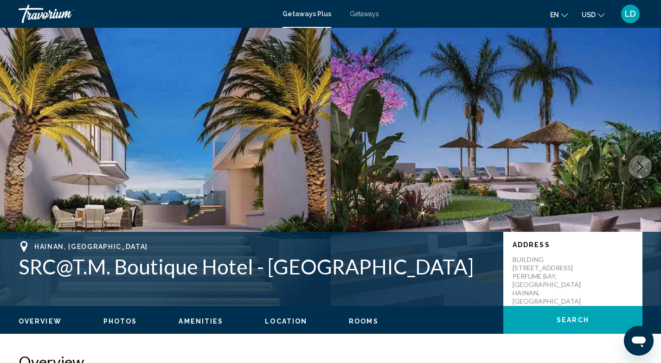
click at [642, 170] on icon "Next image" at bounding box center [639, 166] width 11 height 11
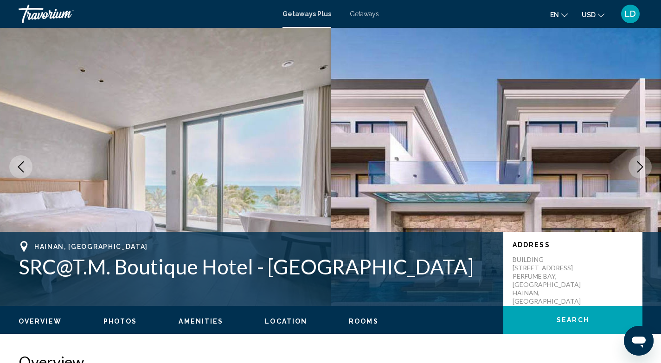
click at [642, 170] on icon "Next image" at bounding box center [639, 166] width 11 height 11
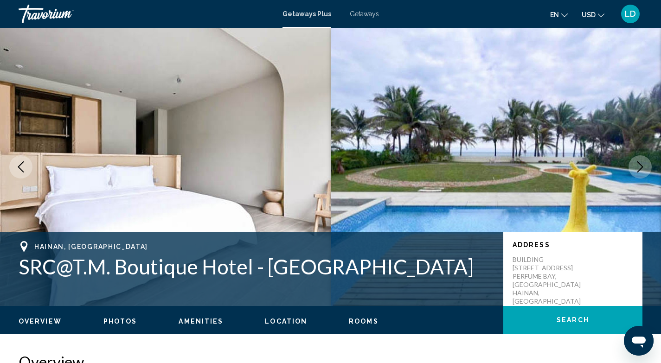
click at [642, 170] on icon "Next image" at bounding box center [639, 166] width 11 height 11
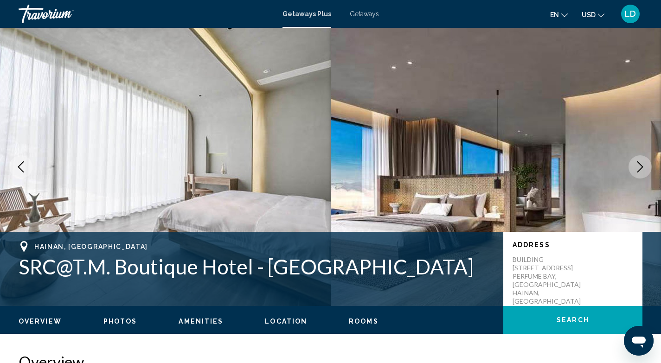
click at [642, 170] on icon "Next image" at bounding box center [639, 166] width 11 height 11
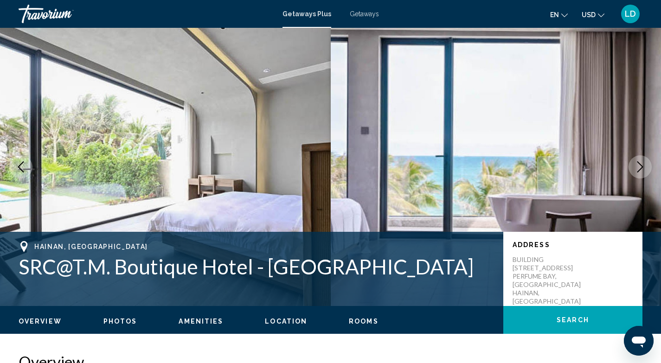
click at [642, 170] on icon "Next image" at bounding box center [639, 166] width 11 height 11
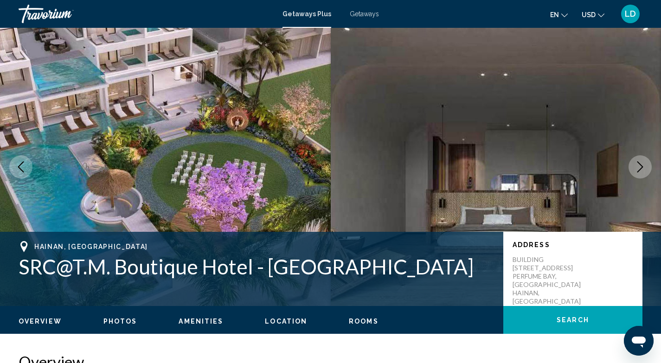
click at [642, 170] on icon "Next image" at bounding box center [639, 166] width 11 height 11
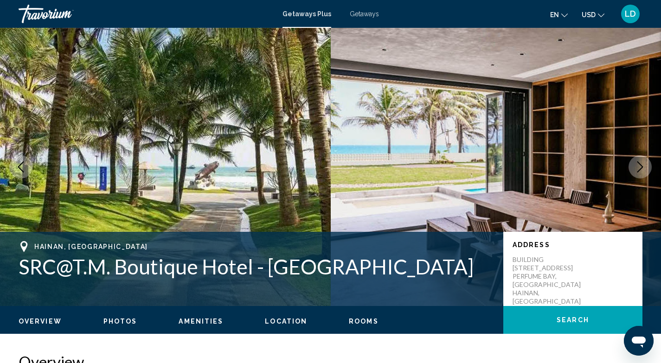
click at [642, 170] on icon "Next image" at bounding box center [639, 166] width 11 height 11
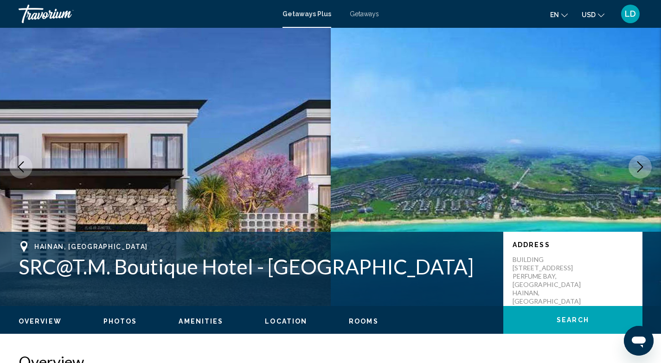
click at [642, 170] on icon "Next image" at bounding box center [639, 166] width 11 height 11
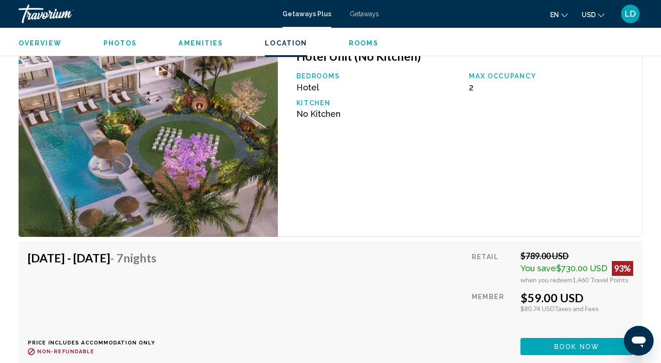
scroll to position [1280, 0]
click at [579, 345] on span "Book now" at bounding box center [576, 347] width 45 height 7
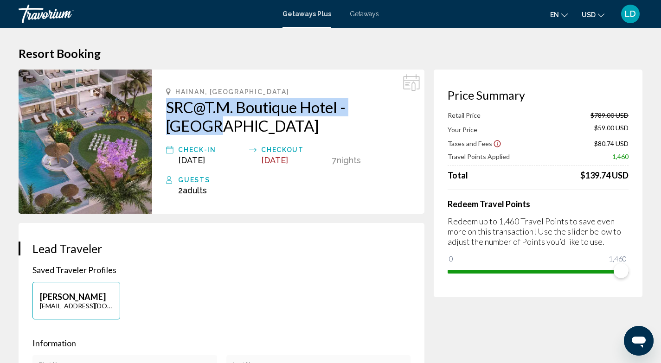
drag, startPoint x: 164, startPoint y: 107, endPoint x: 406, endPoint y: 109, distance: 242.0
click at [406, 109] on div "HAINAN, China SRC@T.M. Boutique Hotel - Hainan Check-In Dec 5, 2025 Checkout De…" at bounding box center [288, 142] width 272 height 144
copy h2 "SRC@T.M. Boutique Hotel - Hainan"
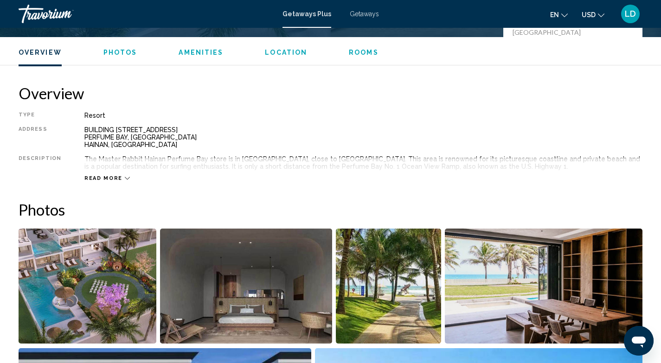
scroll to position [446, 0]
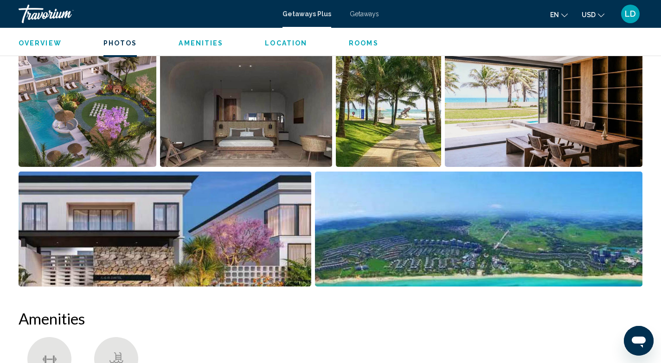
click at [88, 121] on img "Open full-screen image slider" at bounding box center [88, 109] width 138 height 115
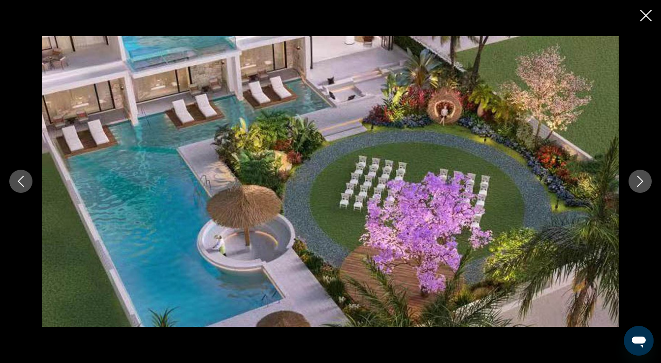
click at [641, 182] on icon "Next image" at bounding box center [639, 181] width 11 height 11
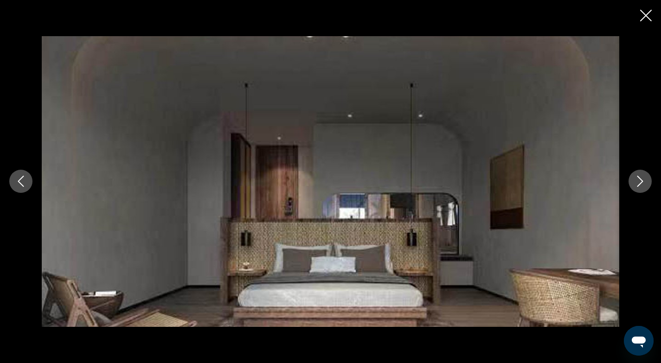
click at [641, 182] on icon "Next image" at bounding box center [639, 181] width 11 height 11
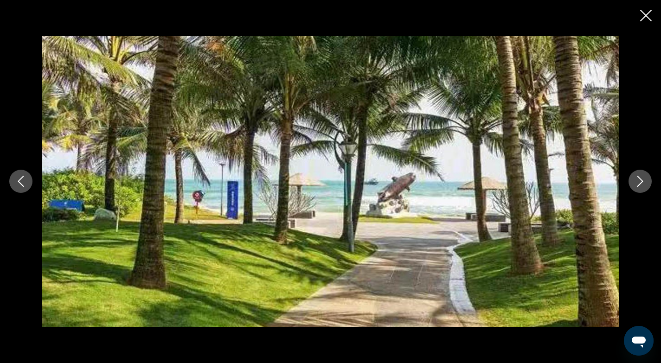
click at [641, 182] on icon "Next image" at bounding box center [639, 181] width 11 height 11
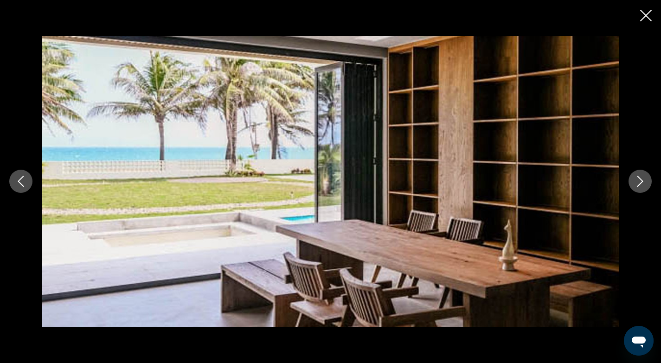
click at [641, 182] on icon "Next image" at bounding box center [639, 181] width 11 height 11
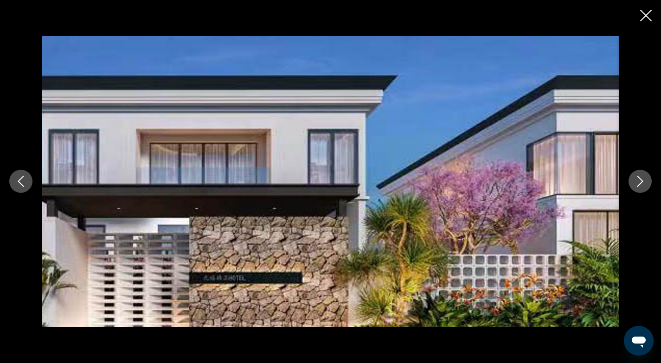
click at [641, 182] on icon "Next image" at bounding box center [639, 181] width 11 height 11
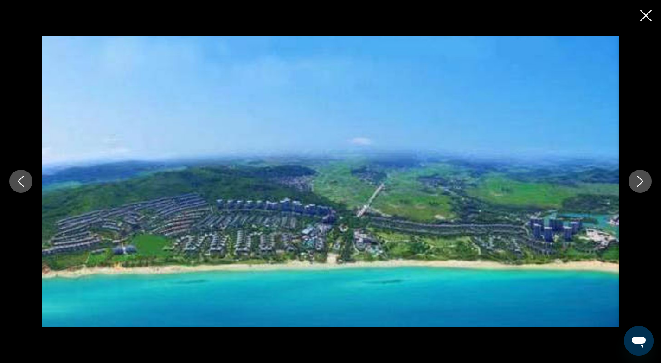
click at [641, 182] on icon "Next image" at bounding box center [639, 181] width 11 height 11
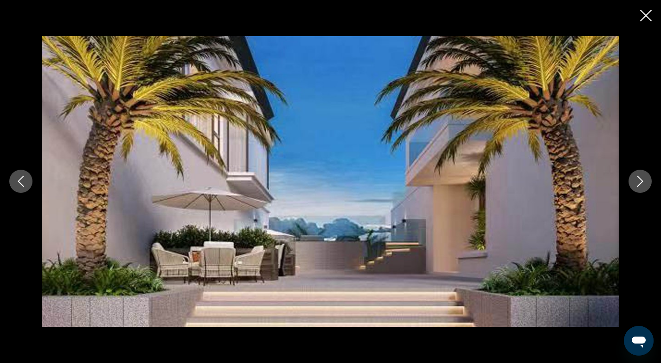
click at [641, 182] on icon "Next image" at bounding box center [639, 181] width 11 height 11
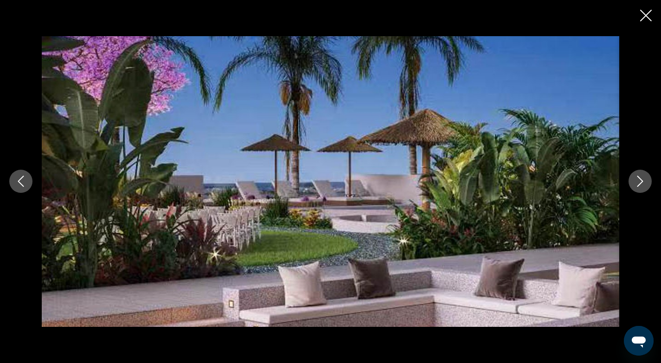
click at [641, 182] on icon "Next image" at bounding box center [639, 181] width 11 height 11
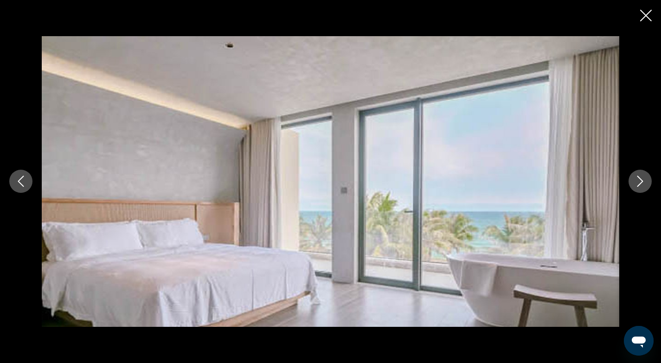
click at [641, 182] on icon "Next image" at bounding box center [639, 181] width 11 height 11
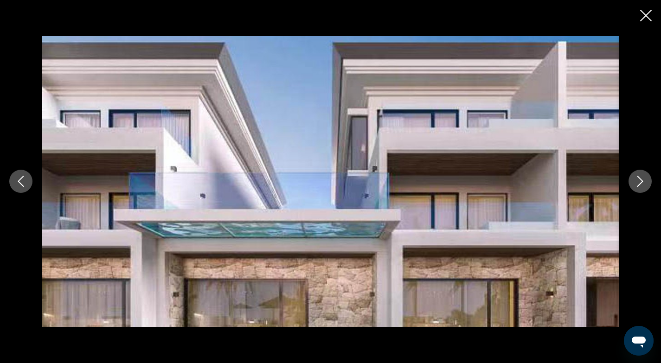
click at [641, 182] on icon "Next image" at bounding box center [639, 181] width 11 height 11
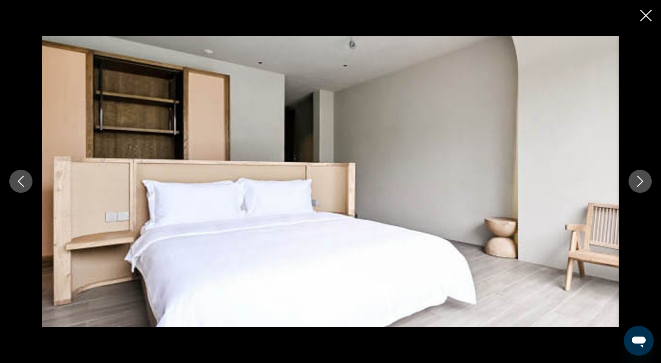
click at [19, 182] on icon "Previous image" at bounding box center [21, 181] width 6 height 11
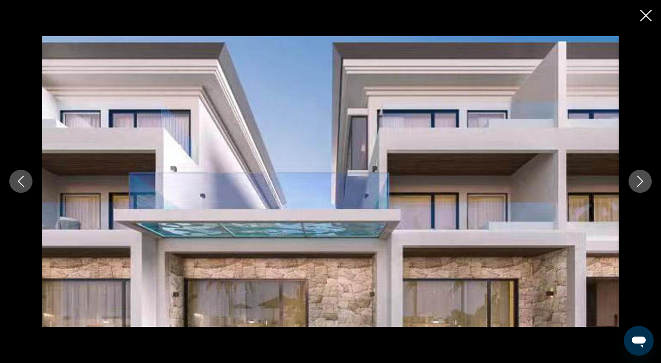
click at [637, 184] on icon "Next image" at bounding box center [639, 181] width 11 height 11
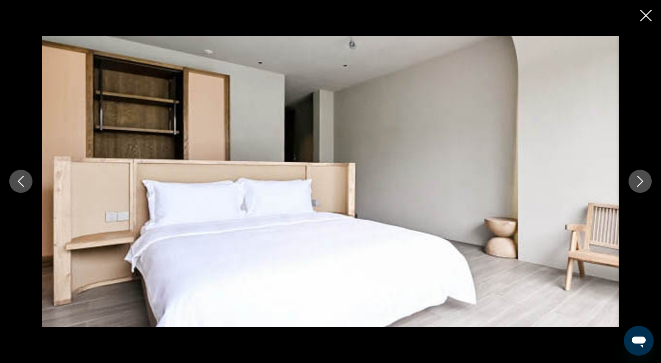
click at [641, 182] on icon "Next image" at bounding box center [639, 181] width 11 height 11
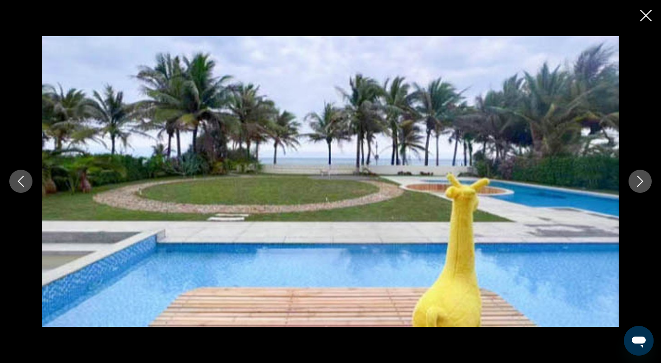
click at [641, 182] on icon "Next image" at bounding box center [639, 181] width 11 height 11
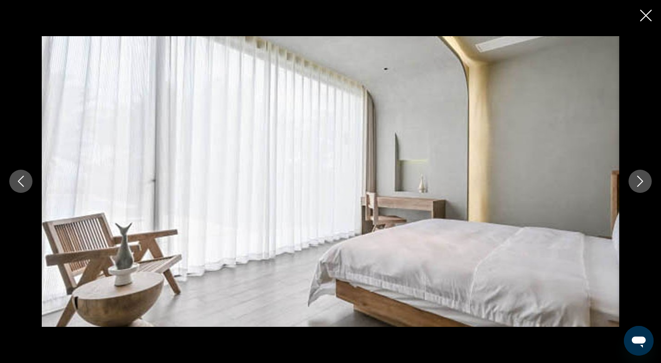
click at [641, 182] on icon "Next image" at bounding box center [639, 181] width 11 height 11
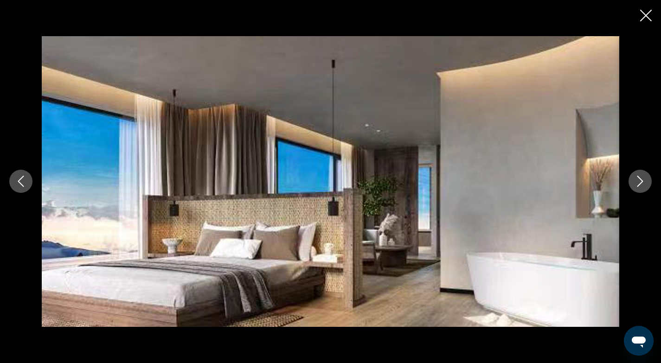
click at [641, 182] on icon "Next image" at bounding box center [639, 181] width 11 height 11
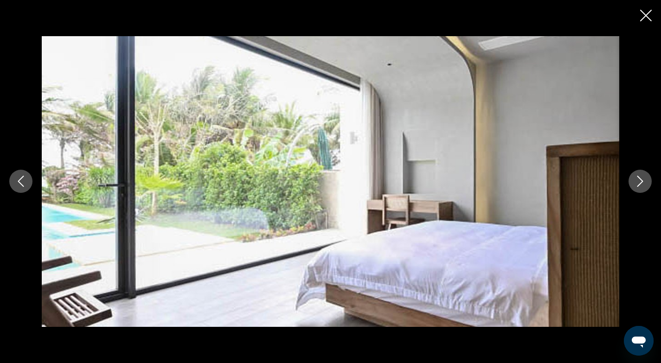
click at [641, 182] on icon "Next image" at bounding box center [639, 181] width 11 height 11
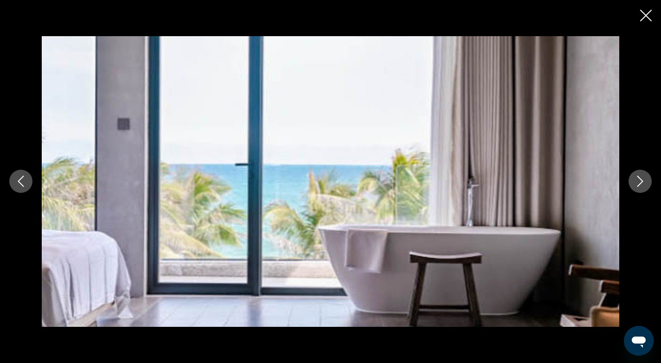
click at [641, 182] on icon "Next image" at bounding box center [639, 181] width 11 height 11
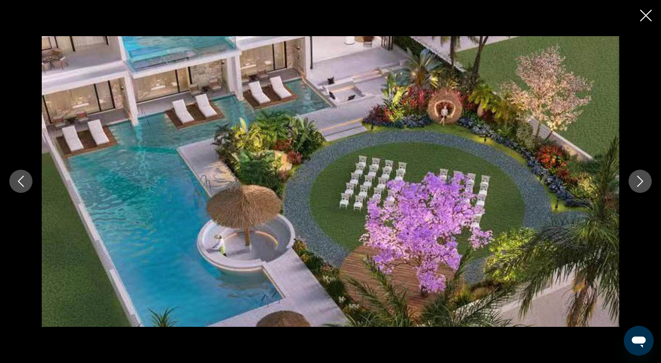
click at [637, 178] on icon "Next image" at bounding box center [639, 181] width 11 height 11
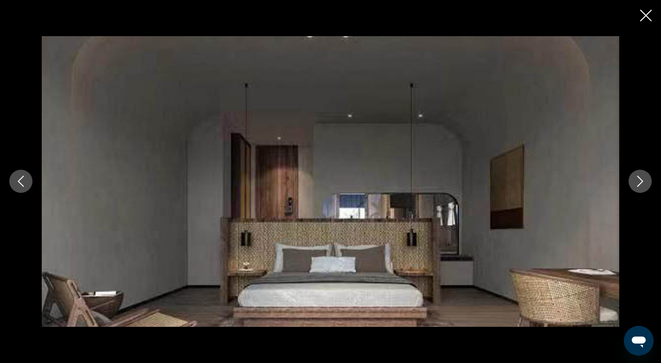
click at [646, 15] on icon "Close slideshow" at bounding box center [646, 16] width 12 height 12
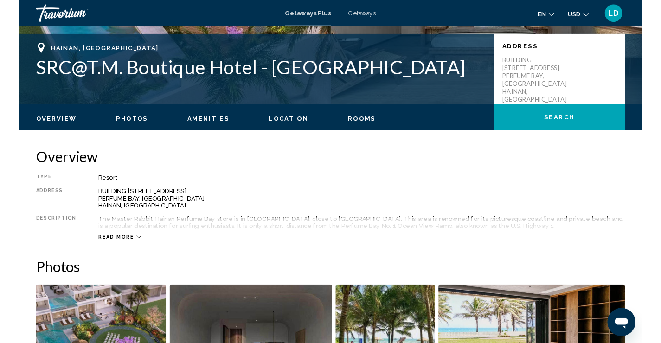
scroll to position [196, 0]
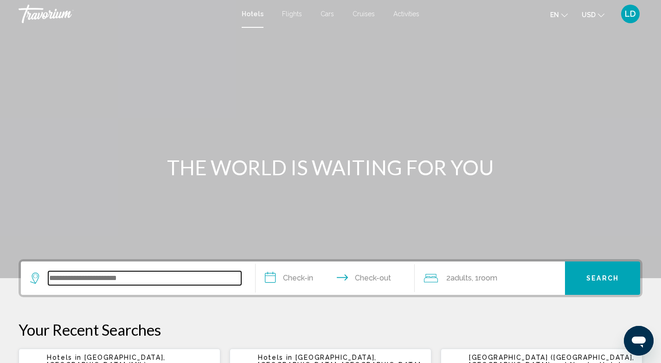
click at [166, 280] on input "Search widget" at bounding box center [144, 278] width 193 height 14
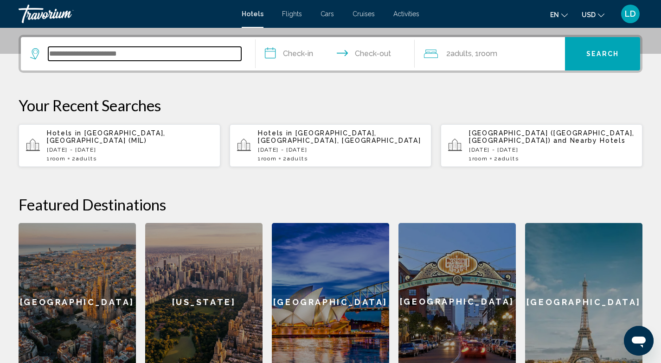
scroll to position [229, 0]
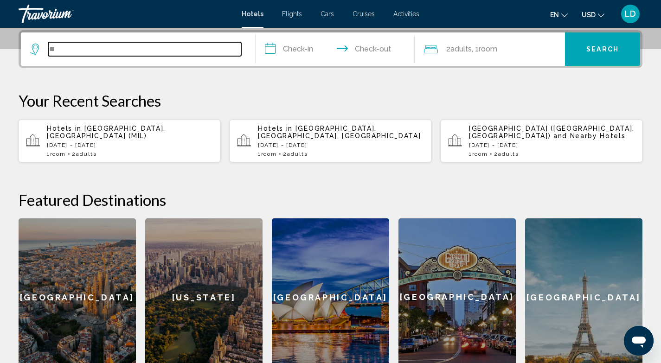
type input "*"
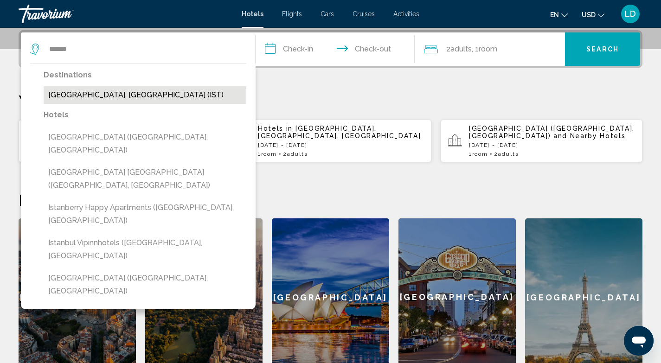
click at [173, 101] on button "[GEOGRAPHIC_DATA], [GEOGRAPHIC_DATA] (IST)" at bounding box center [145, 95] width 203 height 18
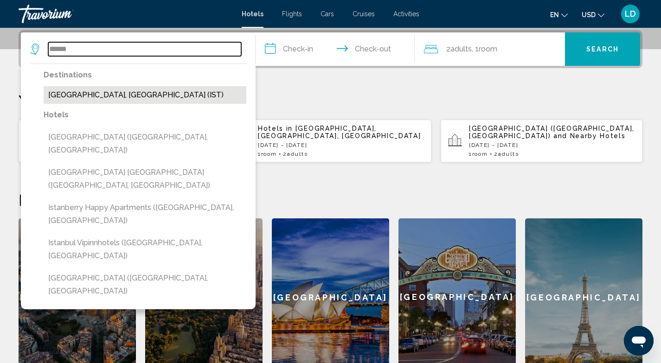
type input "**********"
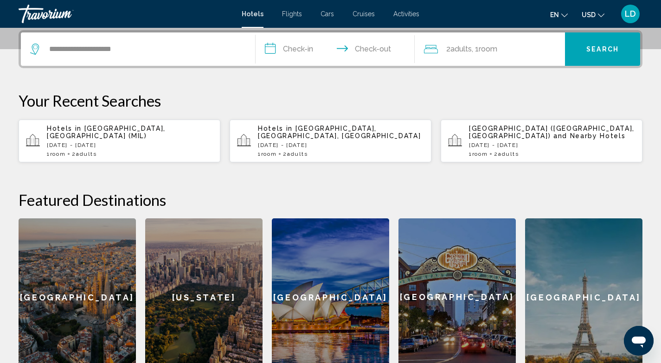
click at [285, 49] on input "**********" at bounding box center [336, 50] width 163 height 36
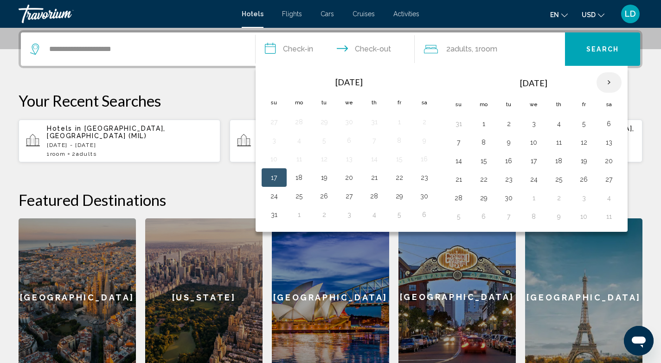
click at [609, 82] on th "Next month" at bounding box center [608, 82] width 25 height 20
click at [506, 142] on button "9" at bounding box center [508, 142] width 15 height 13
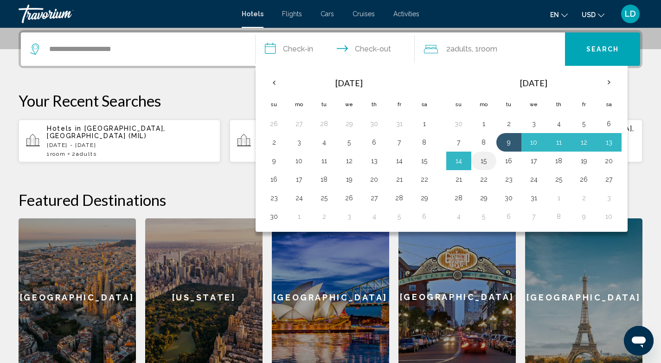
click at [479, 163] on button "15" at bounding box center [483, 160] width 15 height 13
type input "**********"
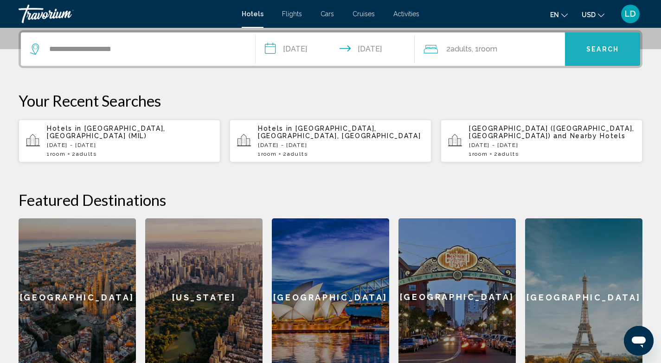
click at [598, 50] on span "Search" at bounding box center [602, 49] width 32 height 7
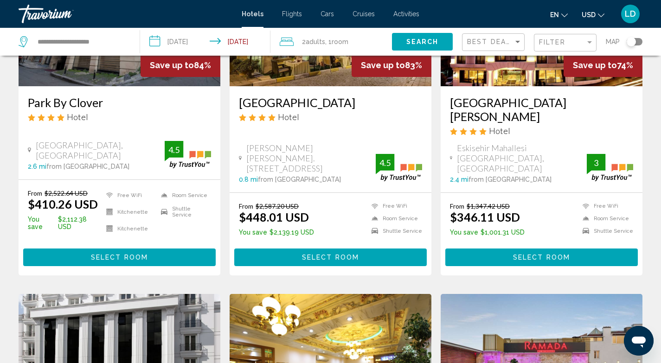
scroll to position [695, 0]
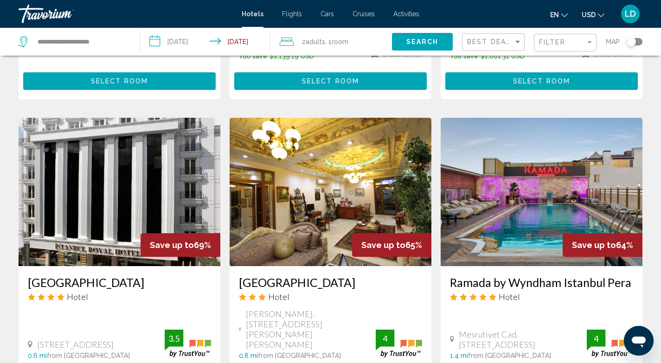
click at [547, 145] on img "Main content" at bounding box center [541, 192] width 202 height 148
